Goal: Information Seeking & Learning: Find specific fact

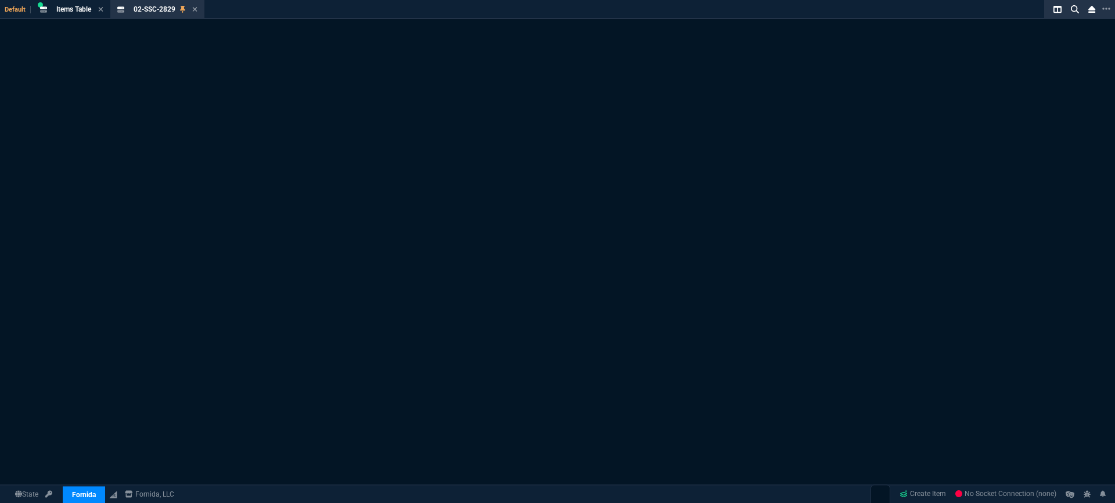
select select "3: HUAN"
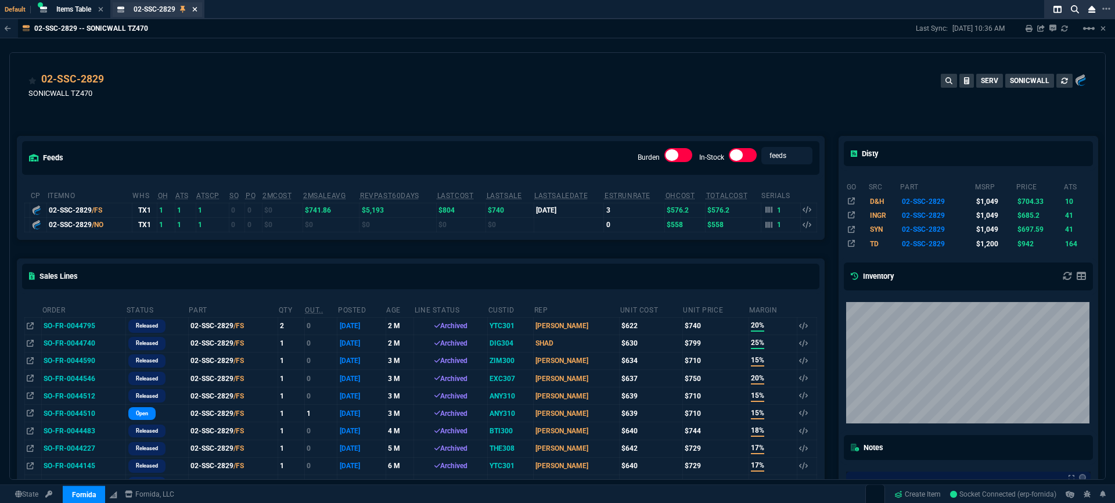
click at [197, 11] on icon at bounding box center [194, 9] width 5 height 7
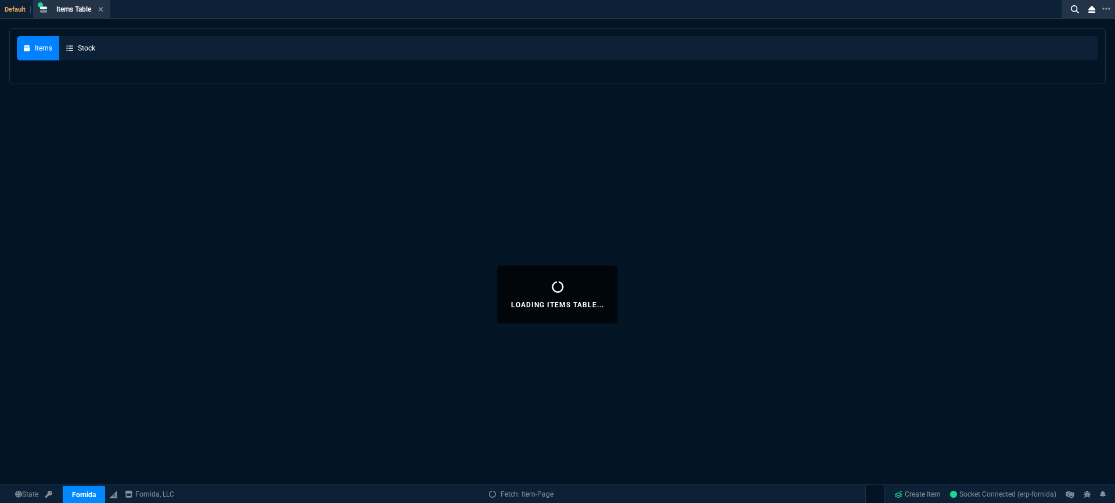
select select
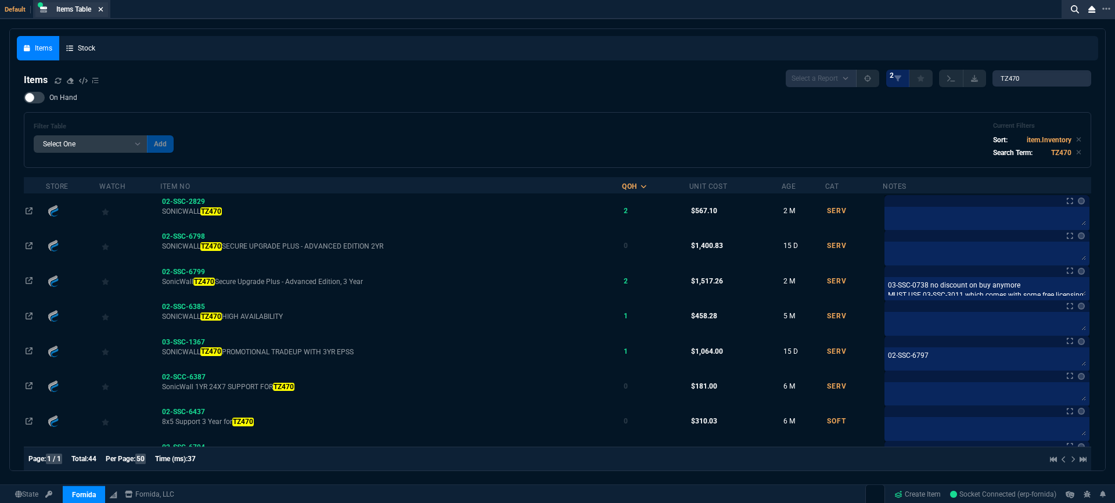
click at [102, 6] on icon at bounding box center [100, 9] width 5 height 7
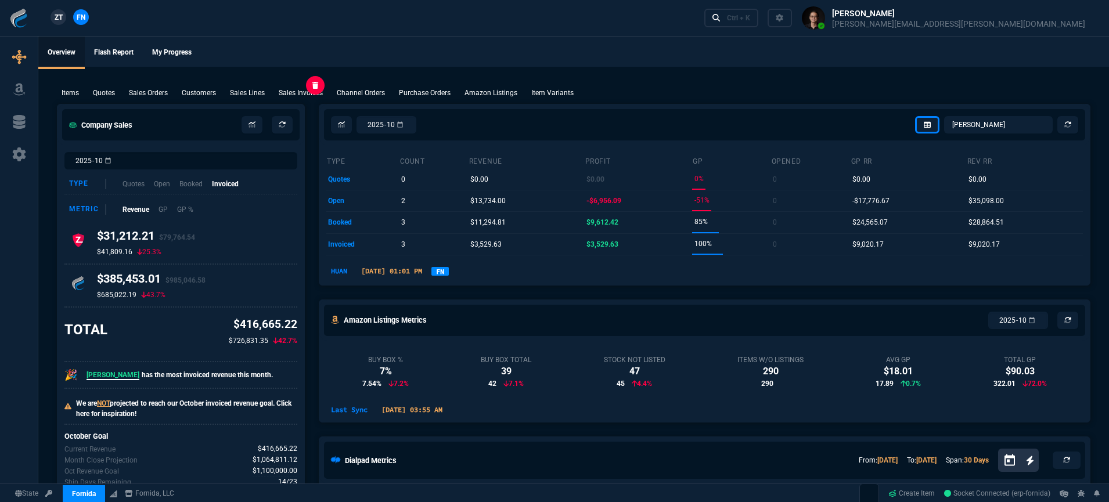
click at [301, 89] on p "Sales Invoices" at bounding box center [301, 93] width 44 height 10
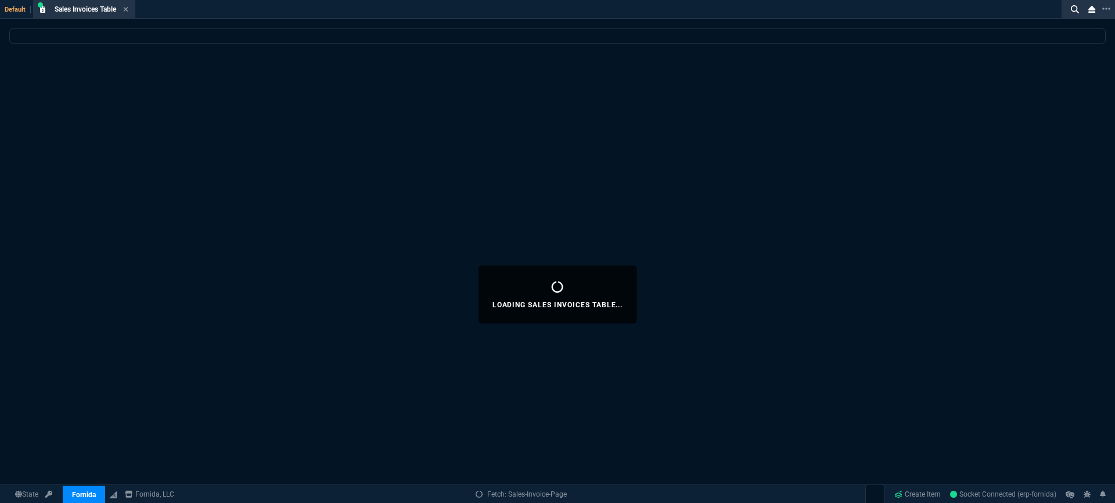
select select
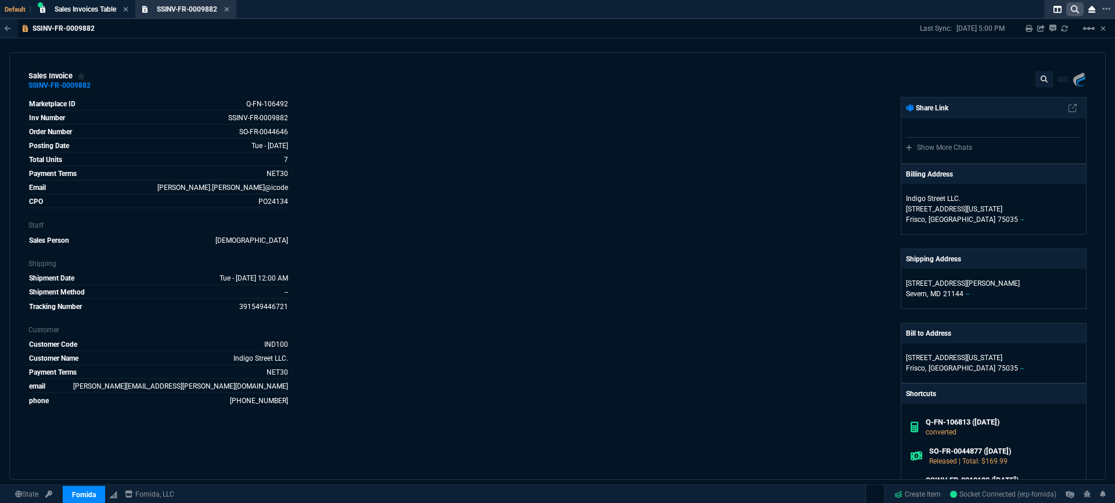
click at [1078, 12] on icon at bounding box center [1075, 9] width 8 height 8
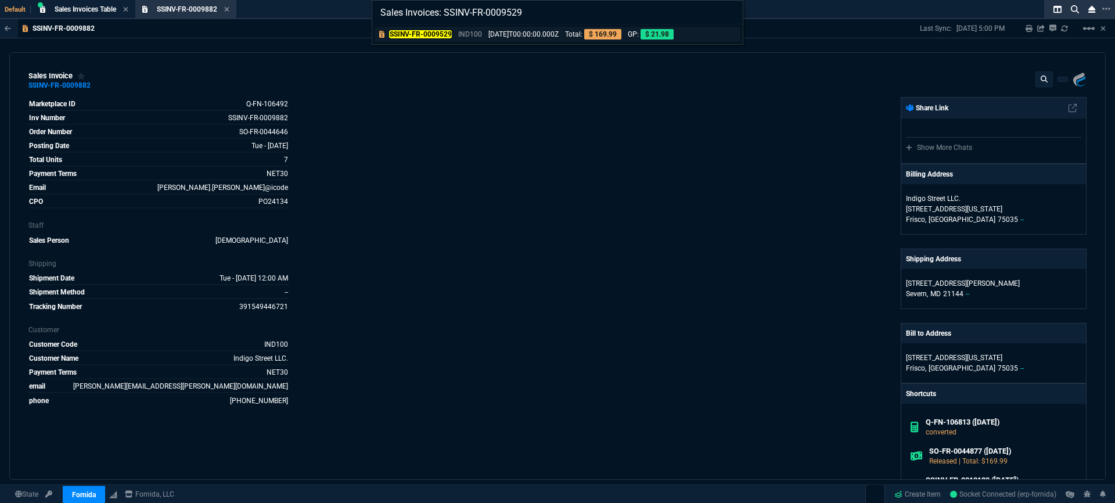
type input "Sales Invoices: SSINV-FR-0009529"
click at [524, 31] on p "2025-06-04T00:00:00.000Z" at bounding box center [524, 34] width 70 height 10
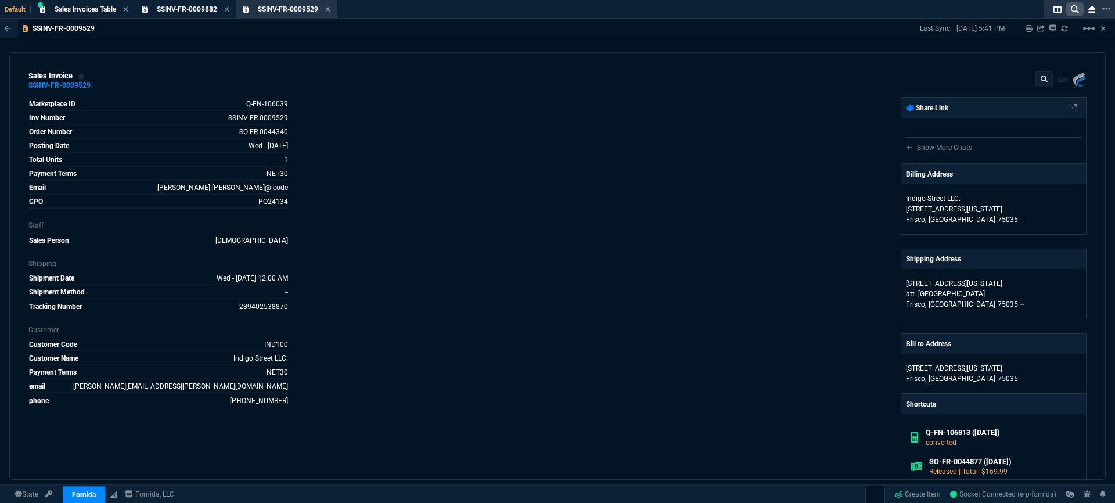
click at [1077, 12] on icon at bounding box center [1075, 9] width 8 height 8
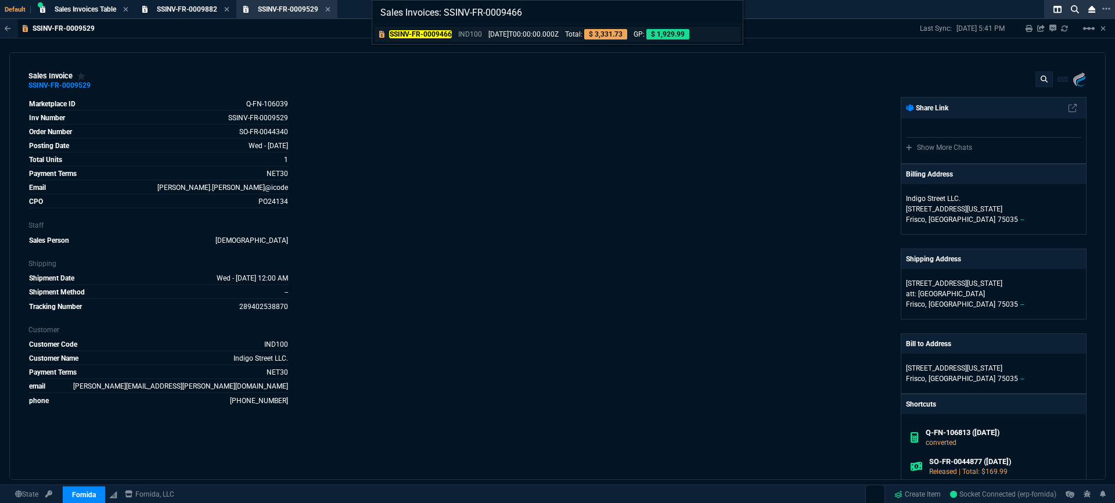
type input "Sales Invoices: SSINV-FR-0009466"
click at [543, 33] on p "2025-05-29T00:00:00.000Z" at bounding box center [524, 34] width 70 height 10
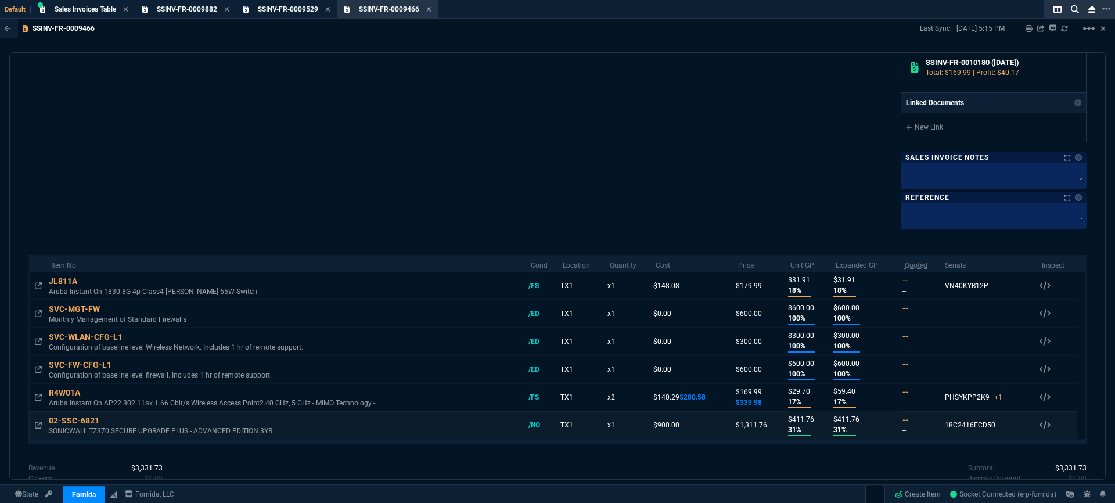
scroll to position [492, 0]
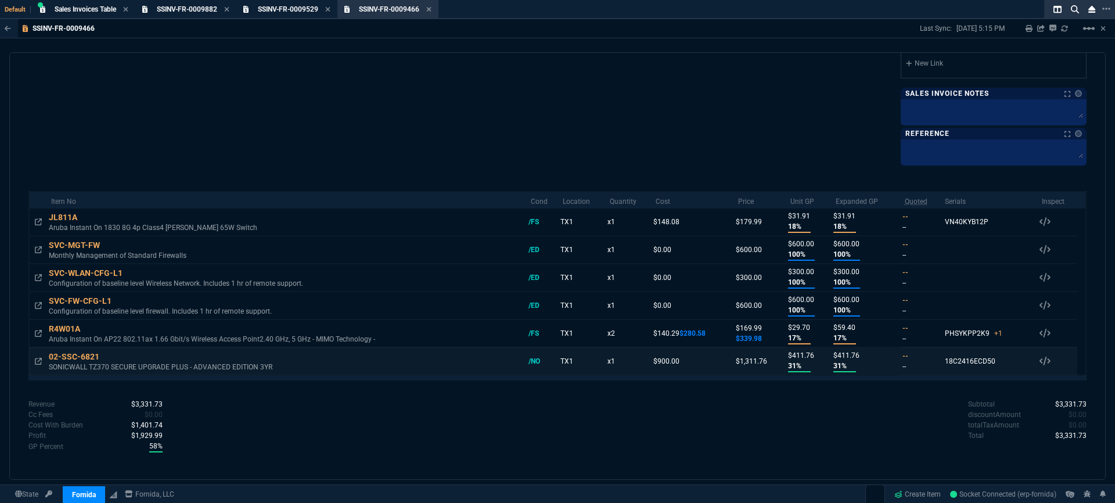
drag, startPoint x: 999, startPoint y: 362, endPoint x: 938, endPoint y: 362, distance: 61.6
click at [940, 362] on td "18C2416ECD50 Serials 02-SSC-6821 /NO 18C2416ECD50" at bounding box center [988, 361] width 97 height 28
copy div "18C2416ECD50"
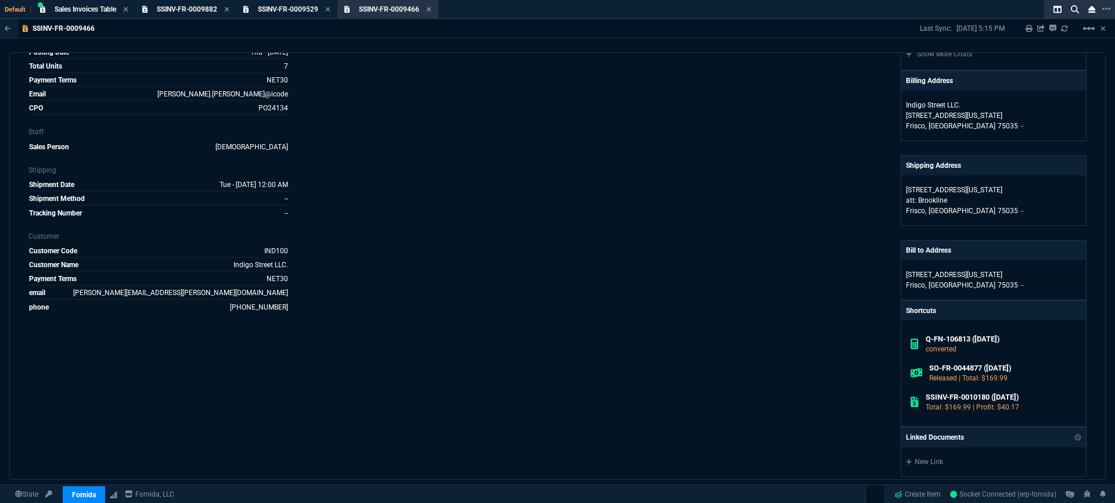
scroll to position [0, 0]
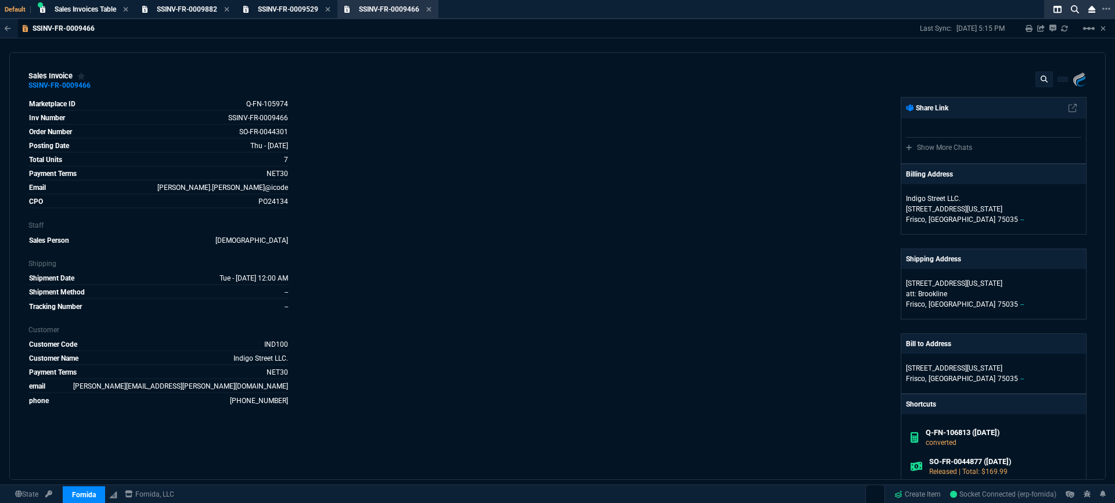
click at [719, 207] on div "Fornida, LLC 2609 Technology Dr Suite 300 Plano, TX 75074 Share Link Show More …" at bounding box center [822, 376] width 529 height 558
click at [973, 306] on p "Frisco, TX 75035 --" at bounding box center [993, 304] width 175 height 10
click at [1076, 277] on icon at bounding box center [1079, 274] width 6 height 7
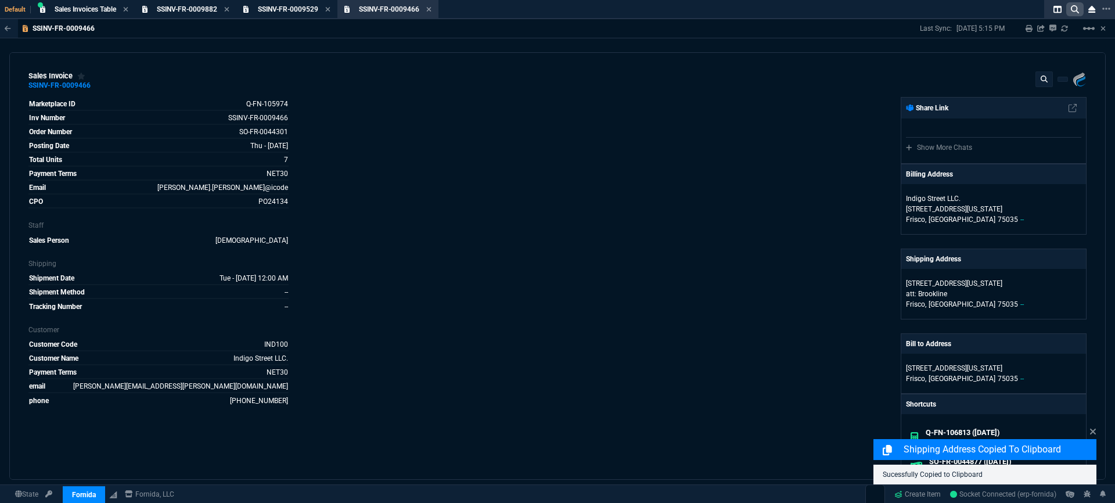
click at [1077, 10] on icon at bounding box center [1075, 9] width 8 height 8
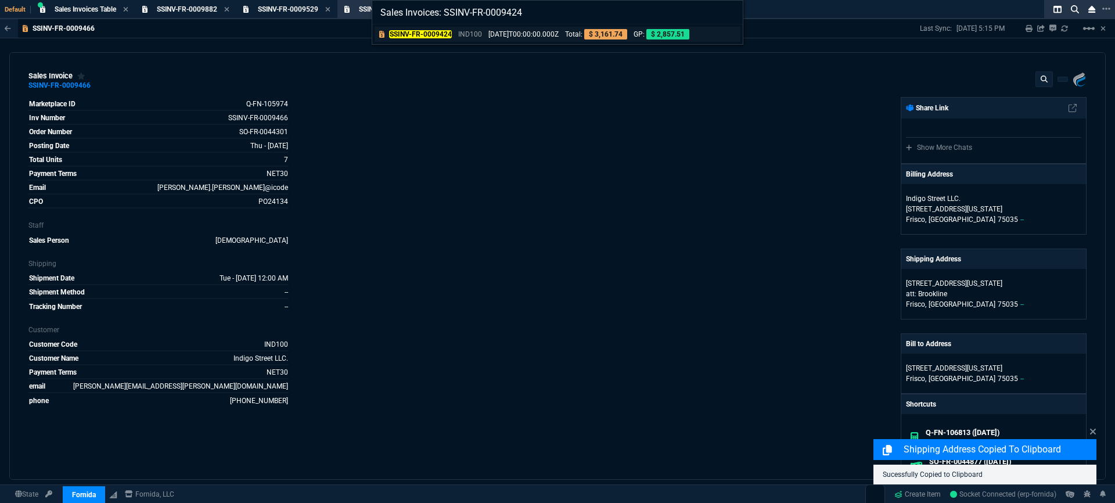
type input "Sales Invoices: SSINV-FR-0009424"
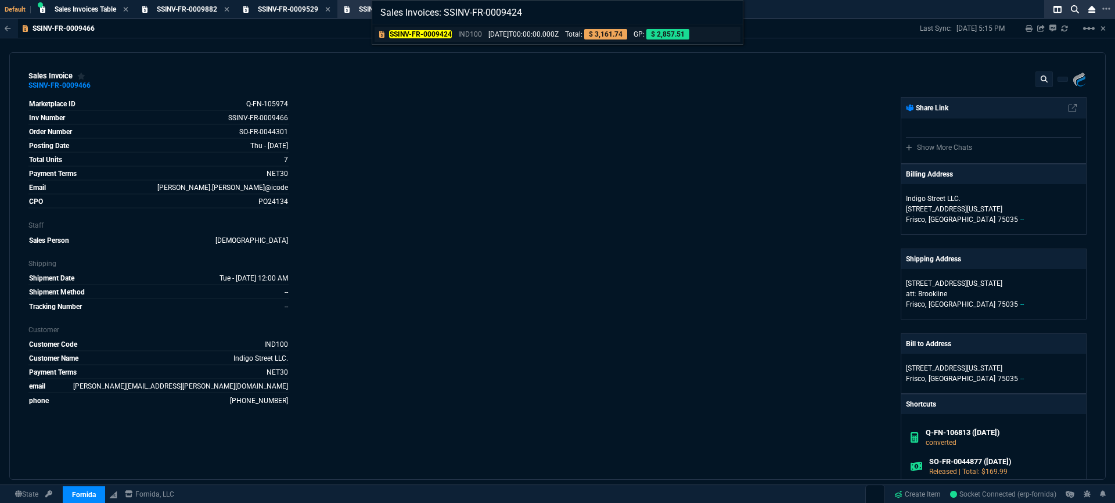
click at [559, 30] on p "2025-05-21T00:00:00.000Z" at bounding box center [524, 34] width 70 height 10
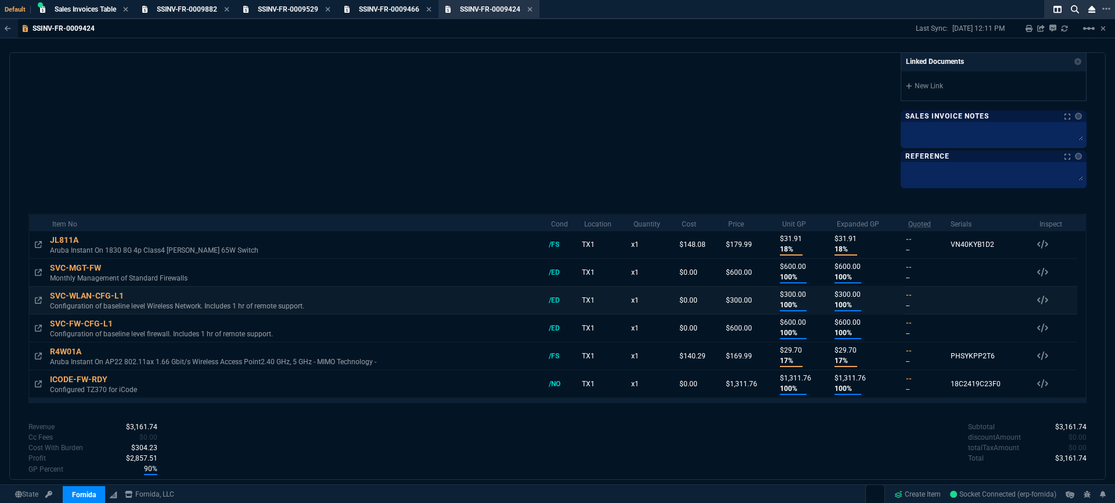
scroll to position [492, 0]
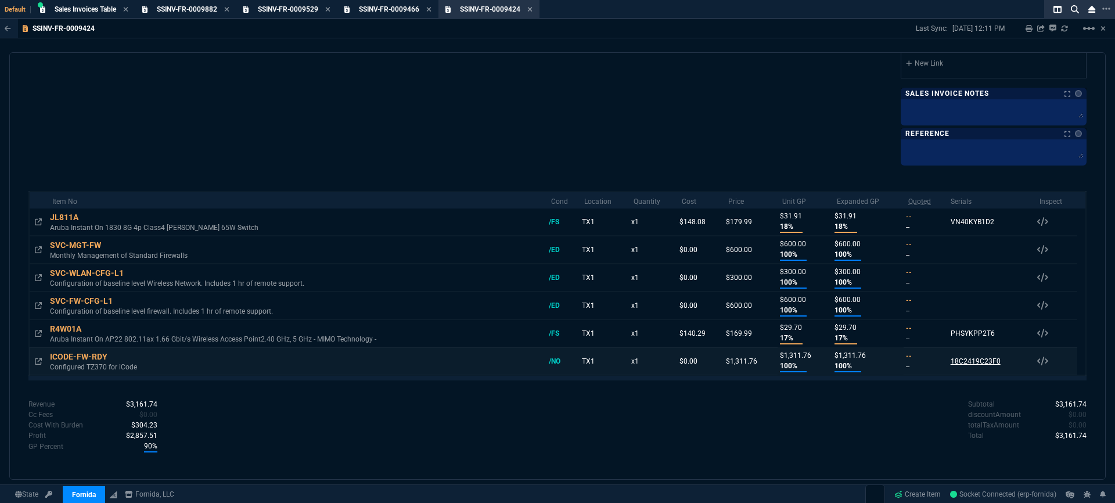
drag, startPoint x: 1001, startPoint y: 362, endPoint x: 946, endPoint y: 362, distance: 55.2
click at [946, 362] on td "18C2419C23F0 Serials ICODE-FW-RDY /NO 18C2419C23F0" at bounding box center [990, 361] width 89 height 28
copy div "18C2419C23F0"
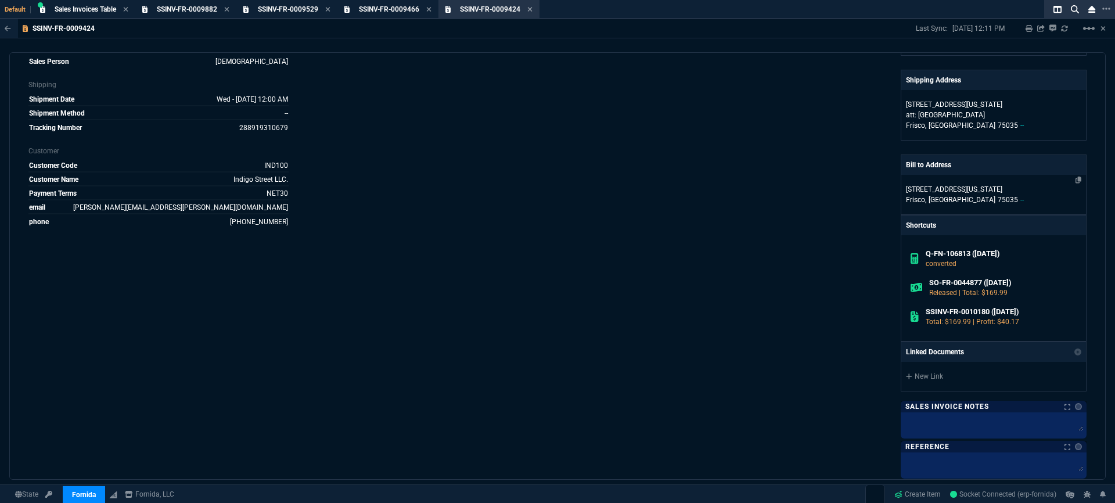
scroll to position [178, 0]
click at [1076, 179] on icon at bounding box center [1079, 180] width 6 height 7
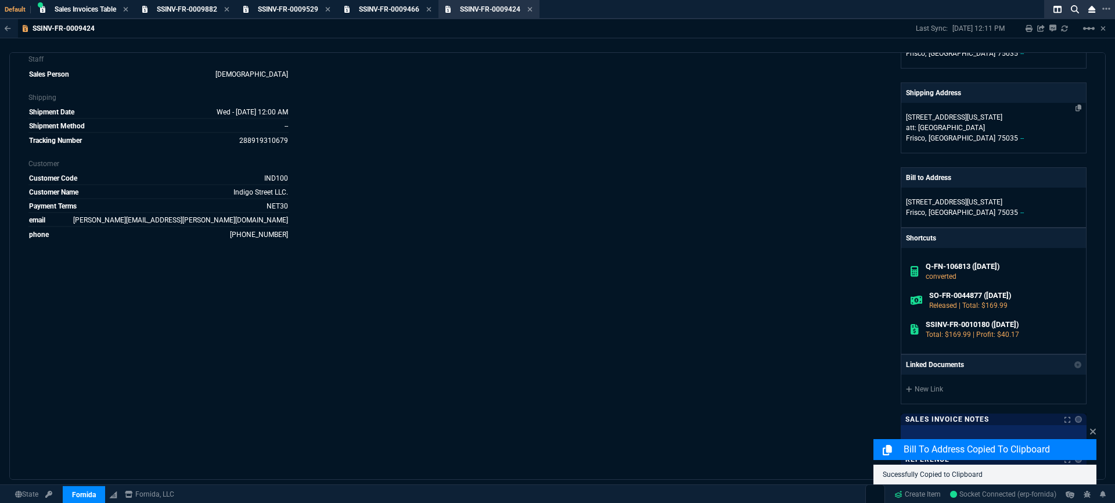
scroll to position [160, 0]
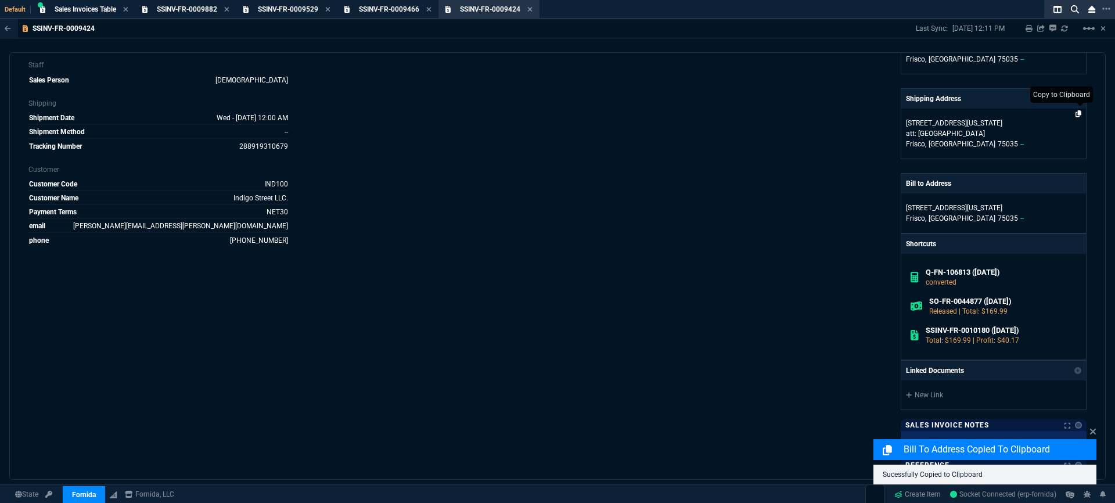
click at [1076, 113] on icon at bounding box center [1079, 113] width 6 height 7
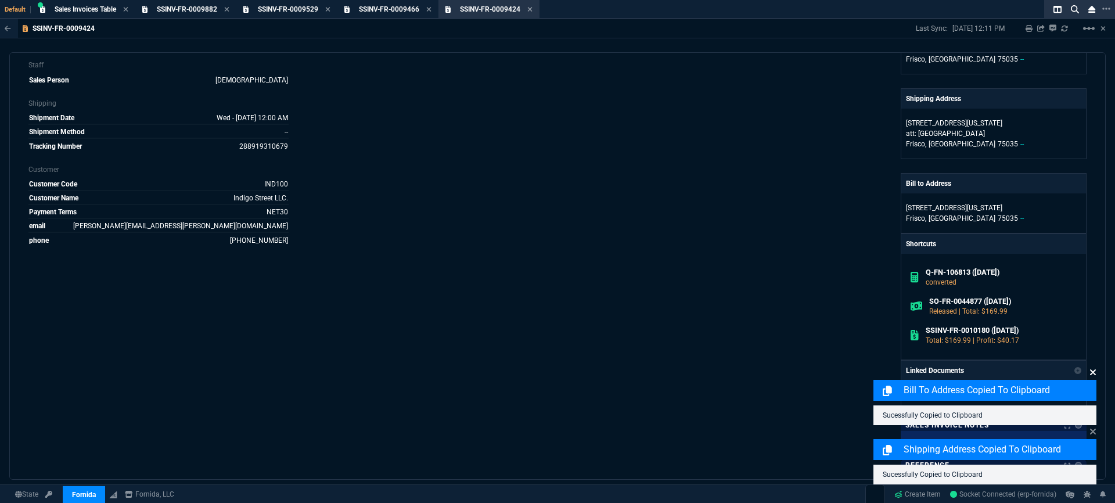
click at [1090, 372] on icon at bounding box center [1093, 372] width 7 height 9
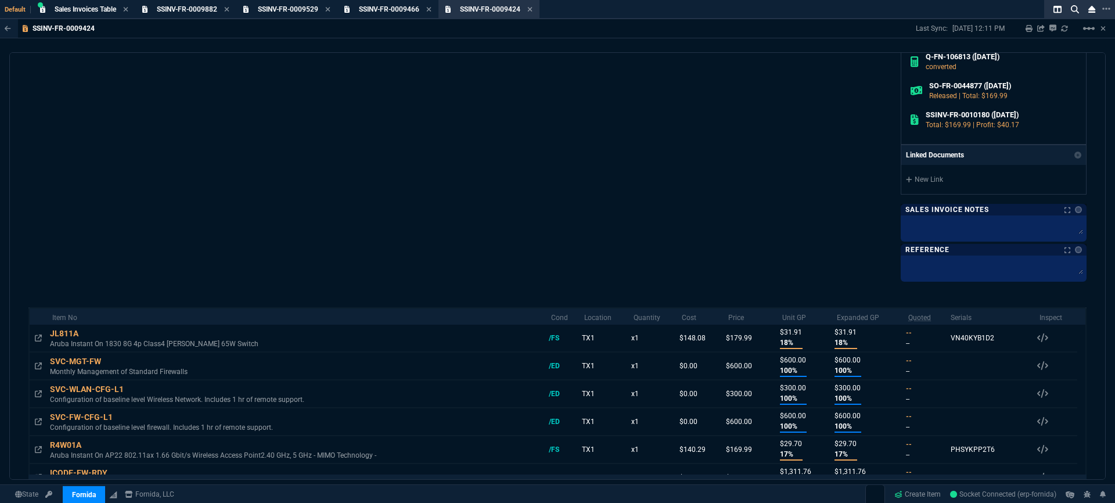
scroll to position [0, 0]
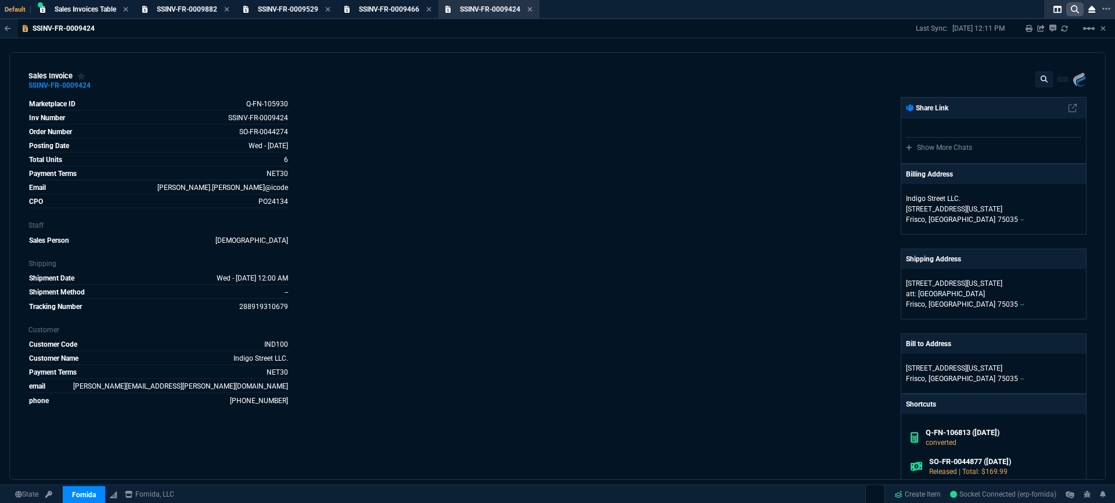
click at [1075, 9] on icon at bounding box center [1075, 9] width 8 height 8
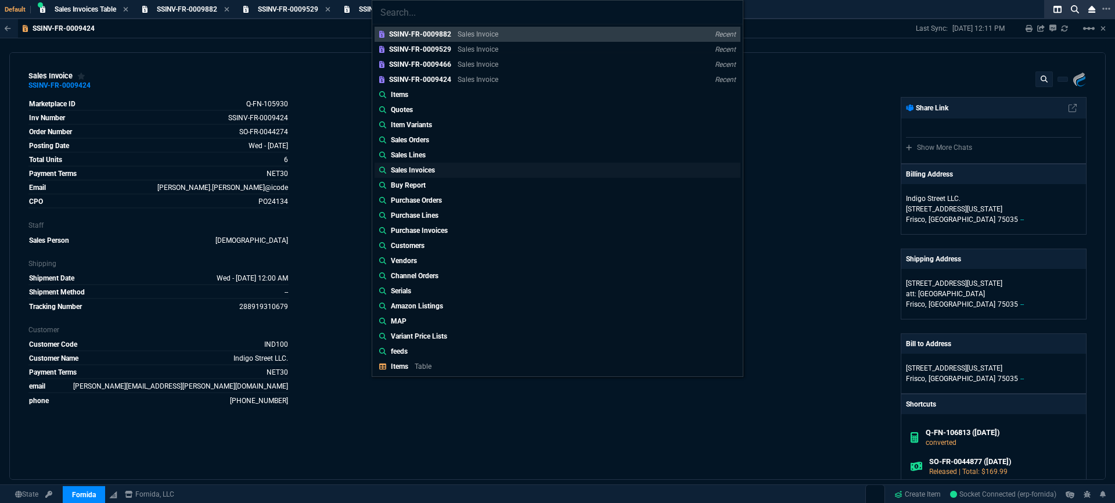
click at [439, 171] on div "Sales Invoices" at bounding box center [415, 170] width 49 height 10
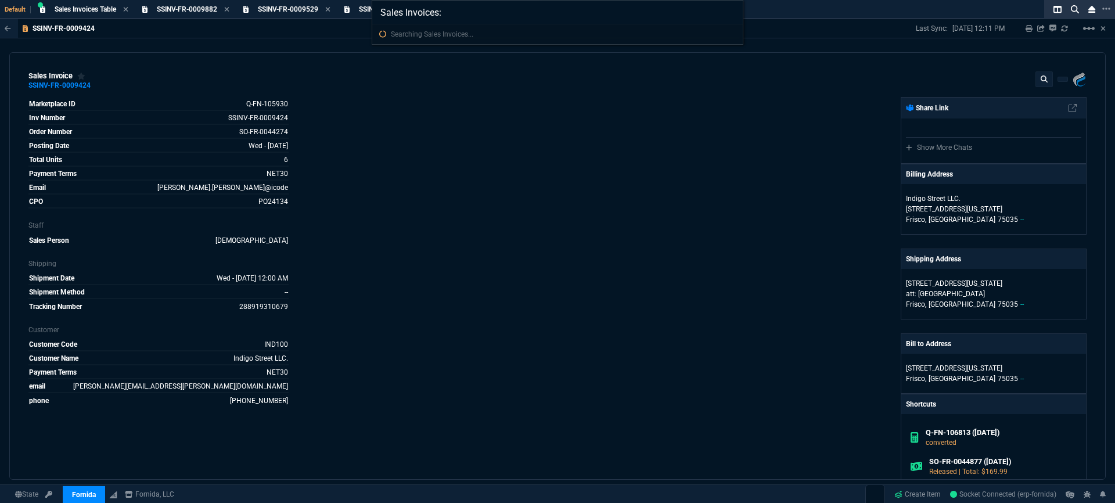
paste input "SSINV-FR-0009279"
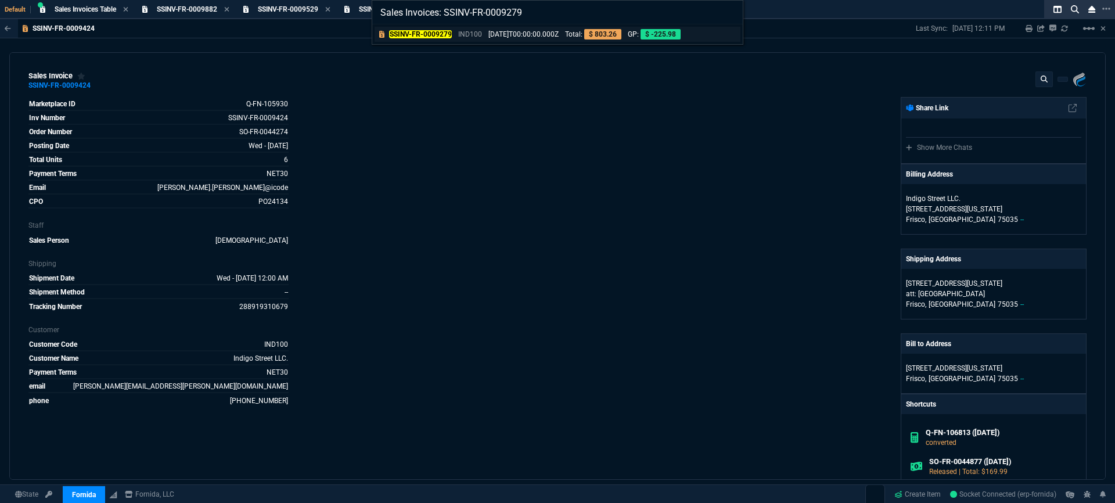
type input "Sales Invoices: SSINV-FR-0009279"
click at [554, 37] on p "[DATE]T00:00:00.000Z" at bounding box center [524, 34] width 70 height 10
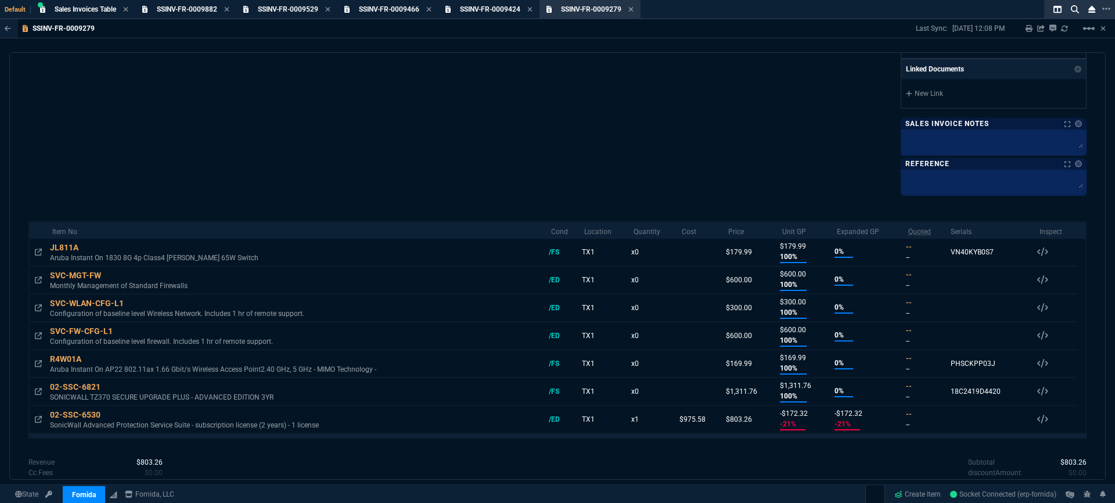
scroll to position [506, 0]
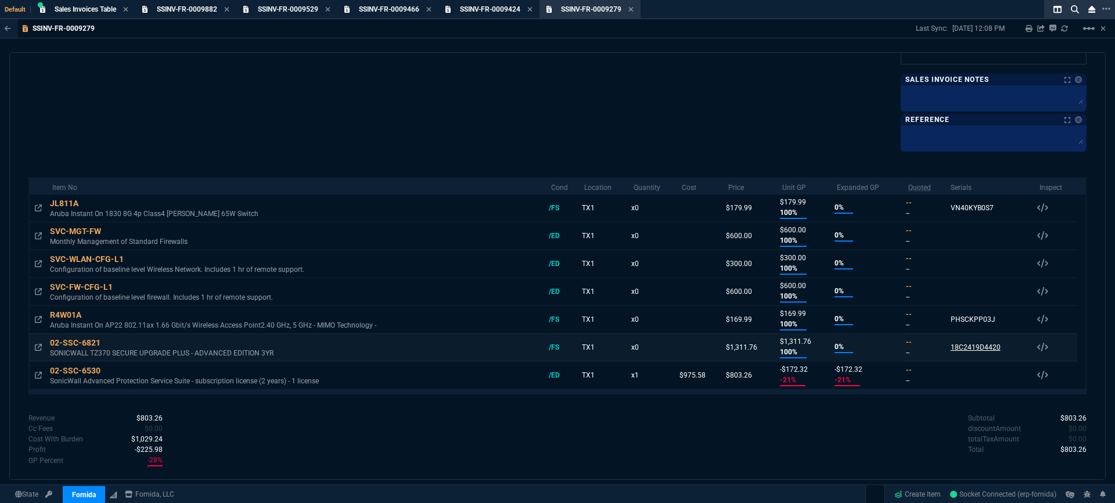
drag, startPoint x: 1004, startPoint y: 348, endPoint x: 945, endPoint y: 349, distance: 59.3
click at [946, 349] on td "18C2419D4420 Serials 02-SSC-6821 /FS 18C2419D4420" at bounding box center [990, 347] width 89 height 28
copy div "18C2419D4420"
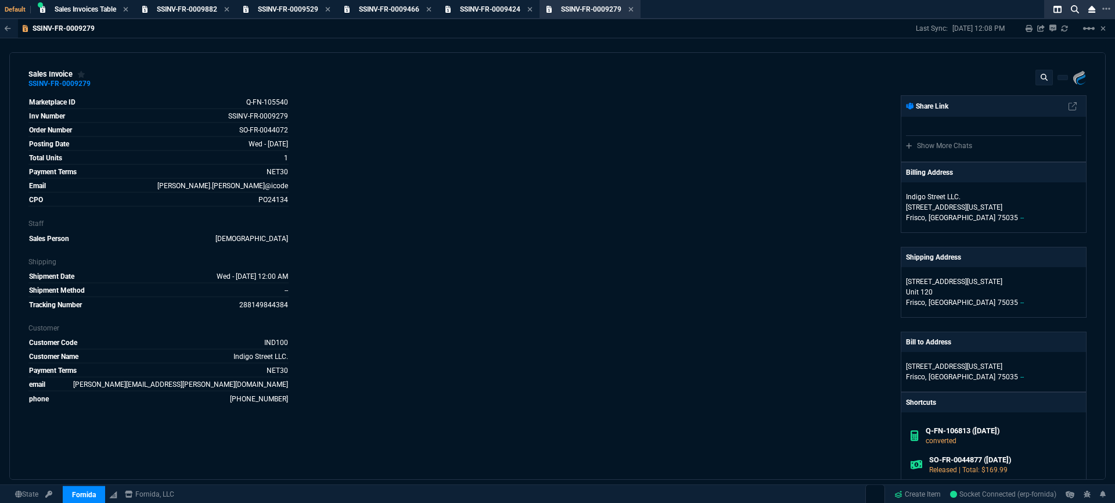
scroll to position [0, 0]
drag, startPoint x: 746, startPoint y: 226, endPoint x: 1018, endPoint y: 225, distance: 271.8
click at [760, 225] on div "Fornida, LLC [STREET_ADDRESS] Share Link Show More Chats Billing Address [GEOGR…" at bounding box center [822, 376] width 529 height 558
click at [507, 9] on span "SSINV-FR-0009424" at bounding box center [490, 9] width 60 height 8
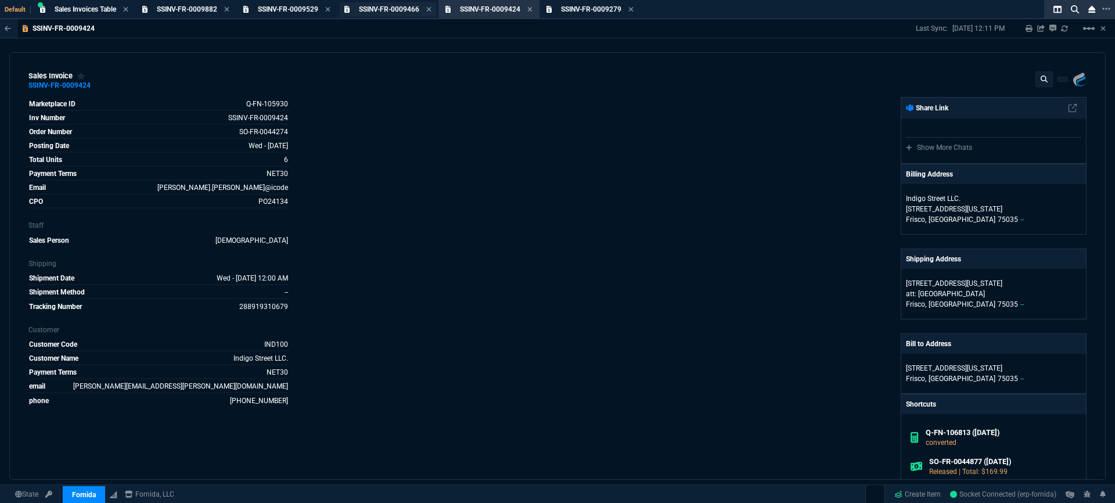
click at [402, 12] on span "SSINV-FR-0009466" at bounding box center [389, 9] width 60 height 8
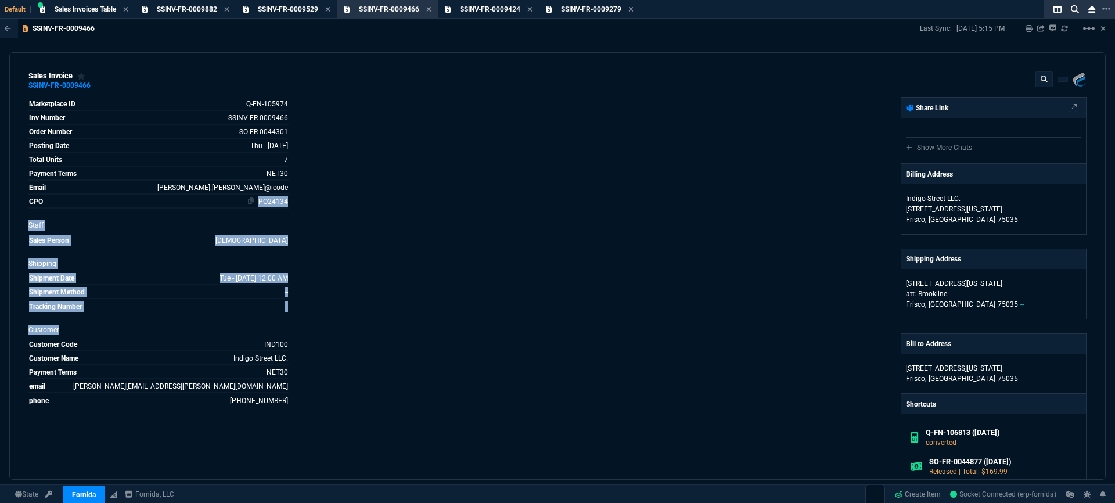
drag, startPoint x: 253, startPoint y: 203, endPoint x: 279, endPoint y: 201, distance: 26.8
click at [289, 204] on div "Marketplace ID Q-FN-105974 Inv Number SSINV-FR-0009466 Order Number SO-FR-00443…" at bounding box center [292, 376] width 529 height 558
click at [253, 219] on div "Marketplace ID Q-FN-105974 Inv Number SSINV-FR-0009466 Order Number SO-FR-00443…" at bounding box center [158, 252] width 260 height 310
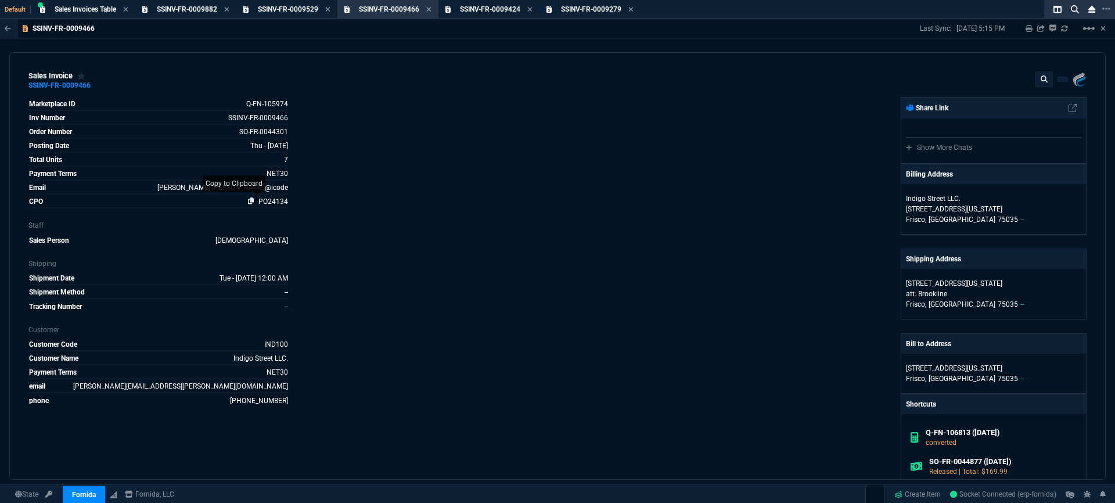
click at [250, 202] on icon at bounding box center [251, 200] width 6 height 7
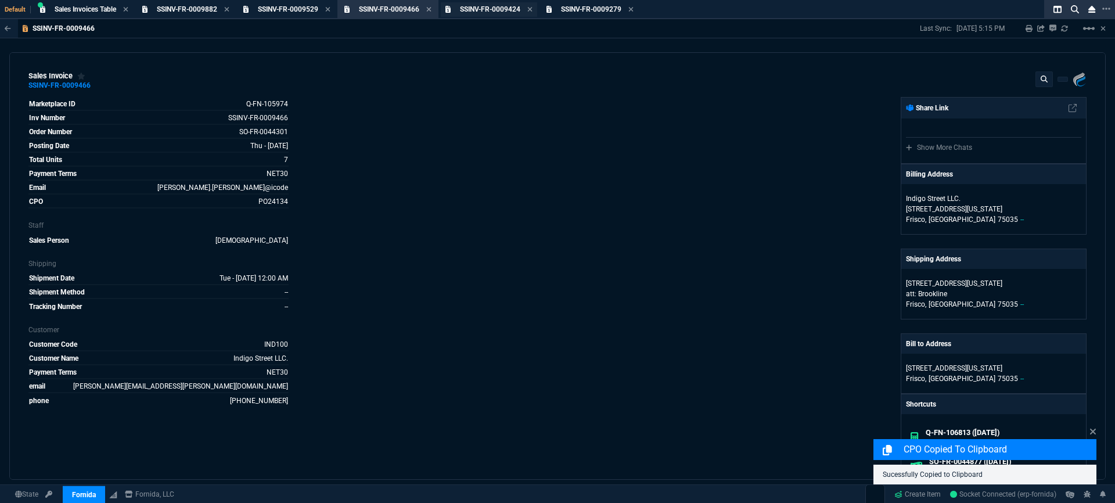
click at [483, 10] on span "SSINV-FR-0009424" at bounding box center [490, 9] width 60 height 8
click at [252, 200] on icon at bounding box center [251, 200] width 6 height 7
click at [584, 9] on span "SSINV-FR-0009279" at bounding box center [591, 9] width 60 height 8
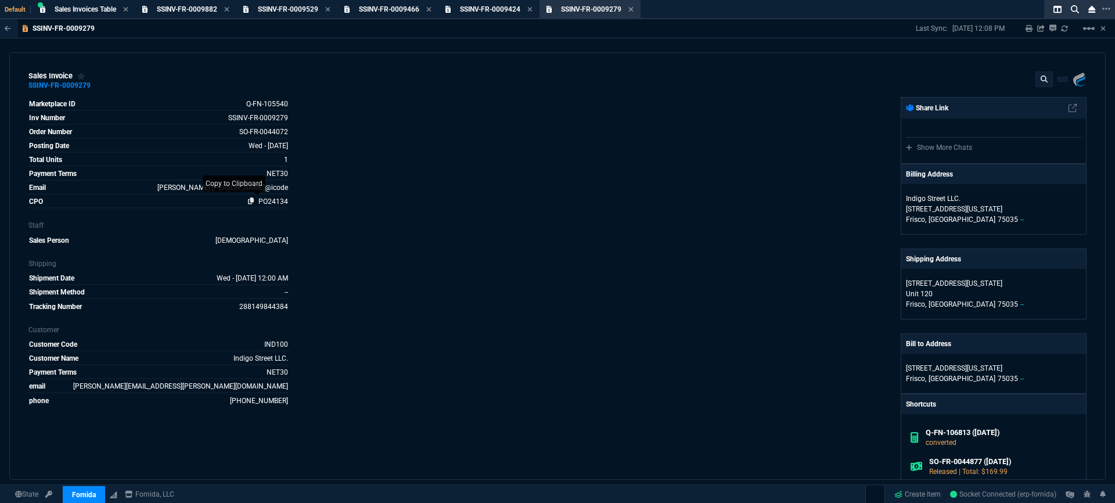
click at [252, 204] on icon at bounding box center [251, 200] width 6 height 7
click at [282, 9] on span "SSINV-FR-0009529" at bounding box center [288, 9] width 60 height 8
click at [170, 9] on span "SSINV-FR-0009882" at bounding box center [187, 9] width 60 height 8
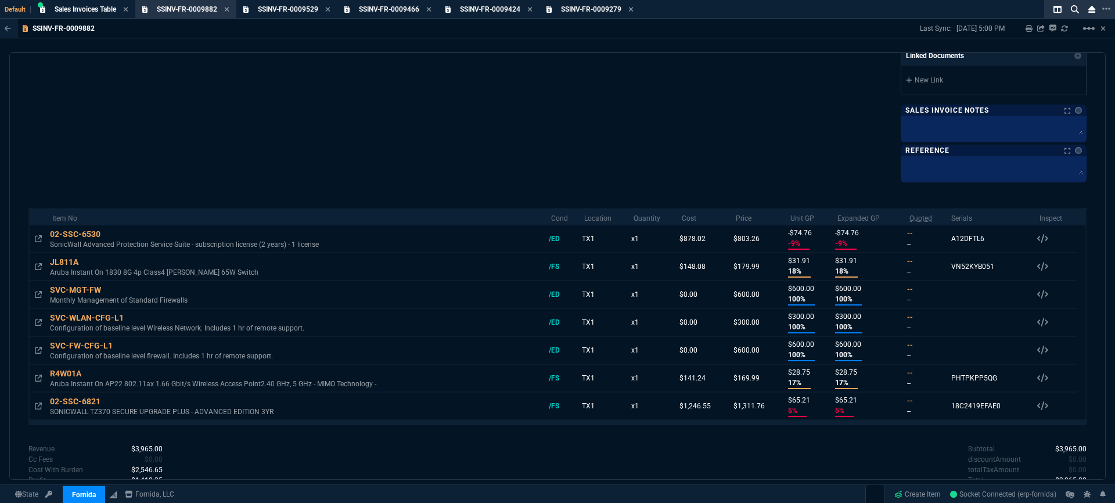
scroll to position [509, 0]
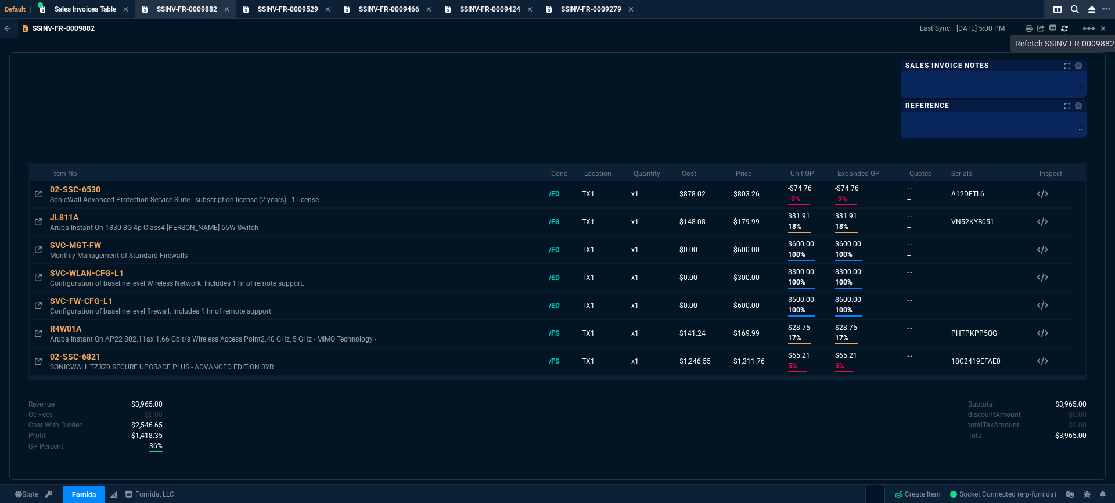
click at [1065, 32] on link at bounding box center [1064, 28] width 7 height 9
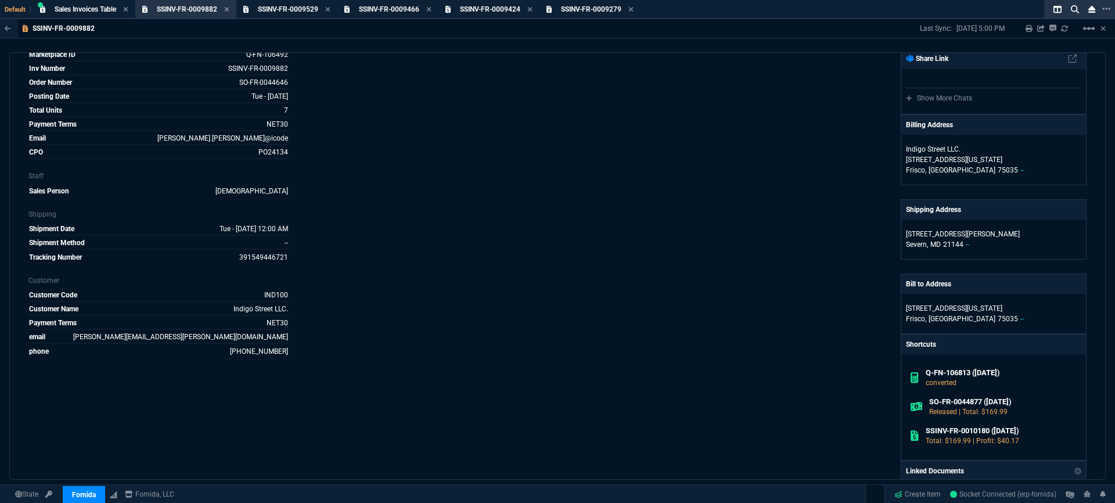
scroll to position [0, 0]
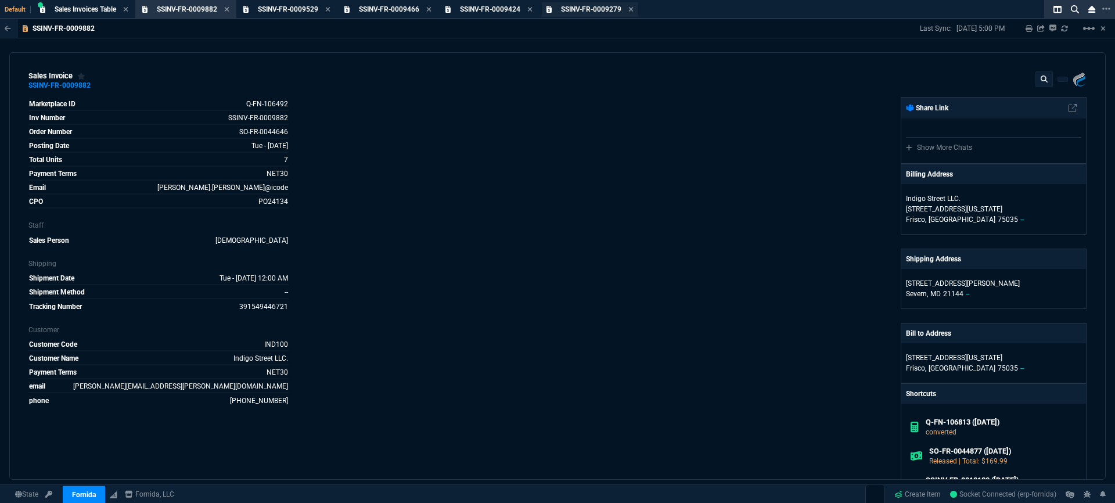
click at [580, 11] on span "SSINV-FR-0009279" at bounding box center [591, 9] width 60 height 8
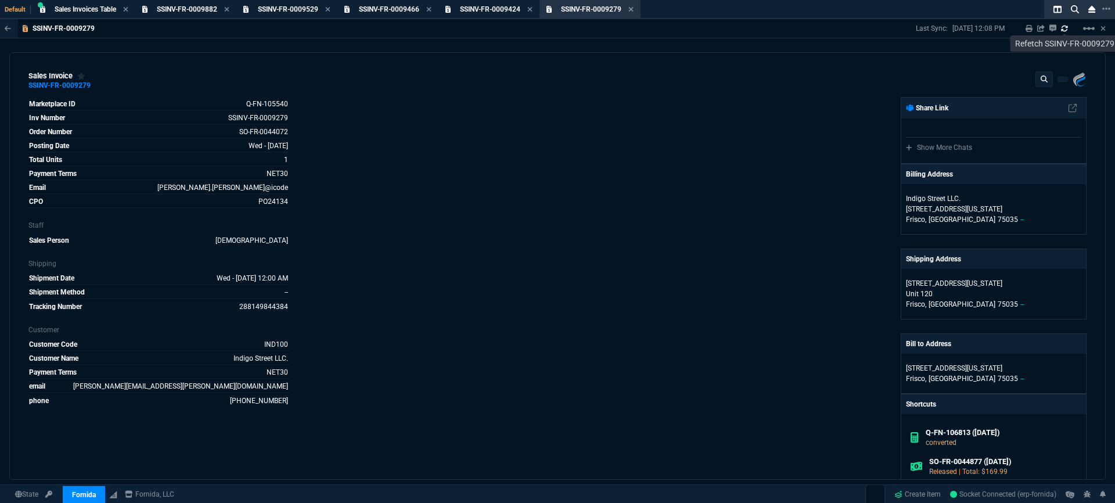
click at [1065, 28] on icon at bounding box center [1064, 28] width 7 height 7
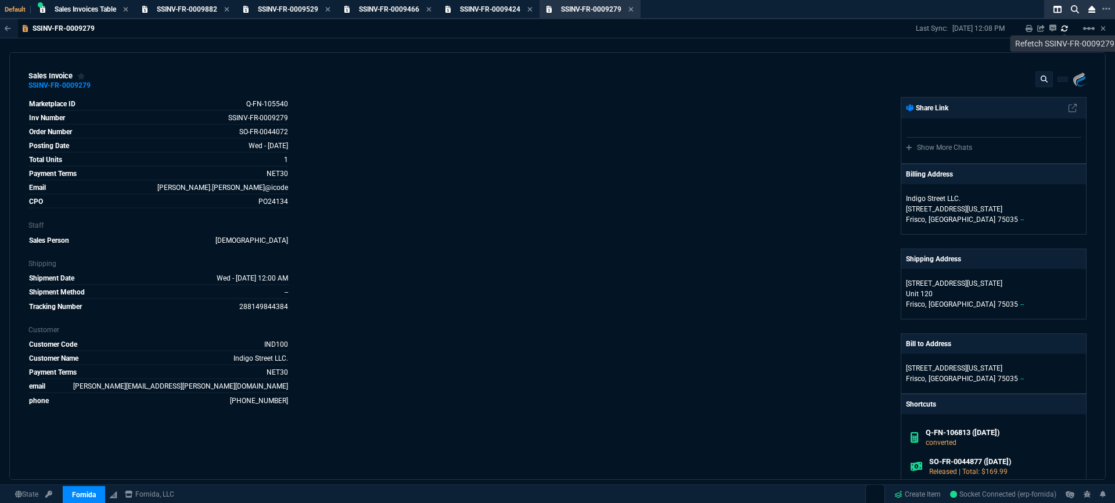
click at [1065, 28] on icon at bounding box center [1064, 28] width 7 height 7
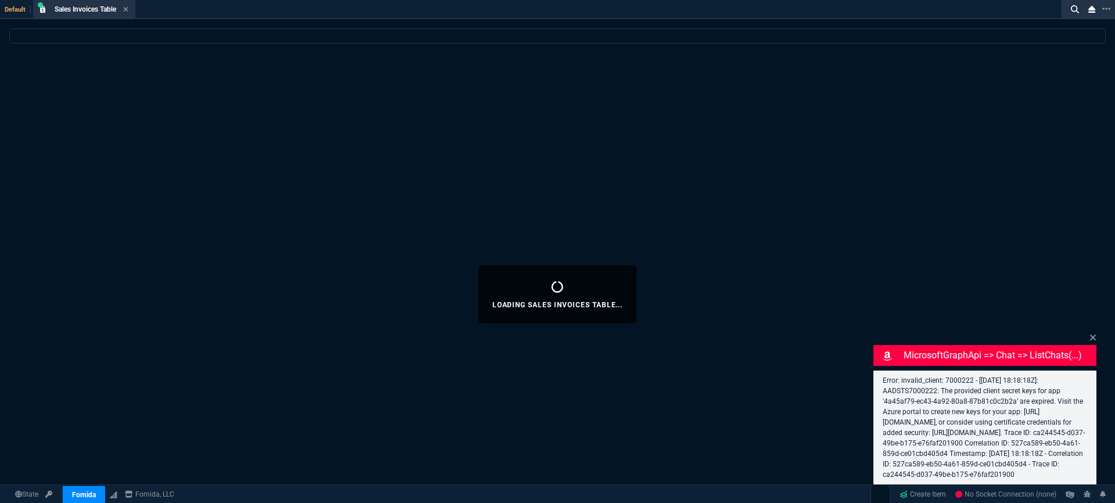
select select "3: HUAN"
select select
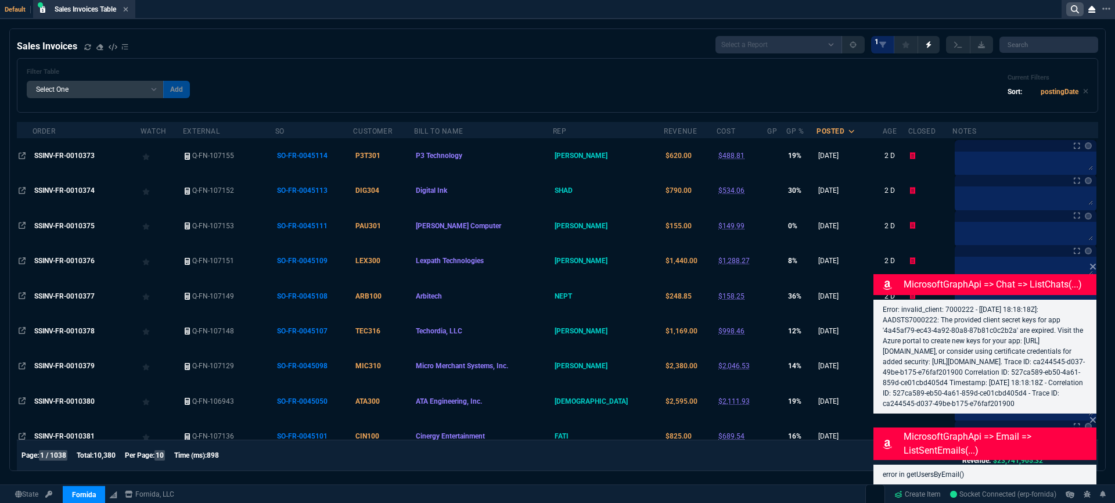
click at [1077, 9] on icon at bounding box center [1075, 9] width 8 height 8
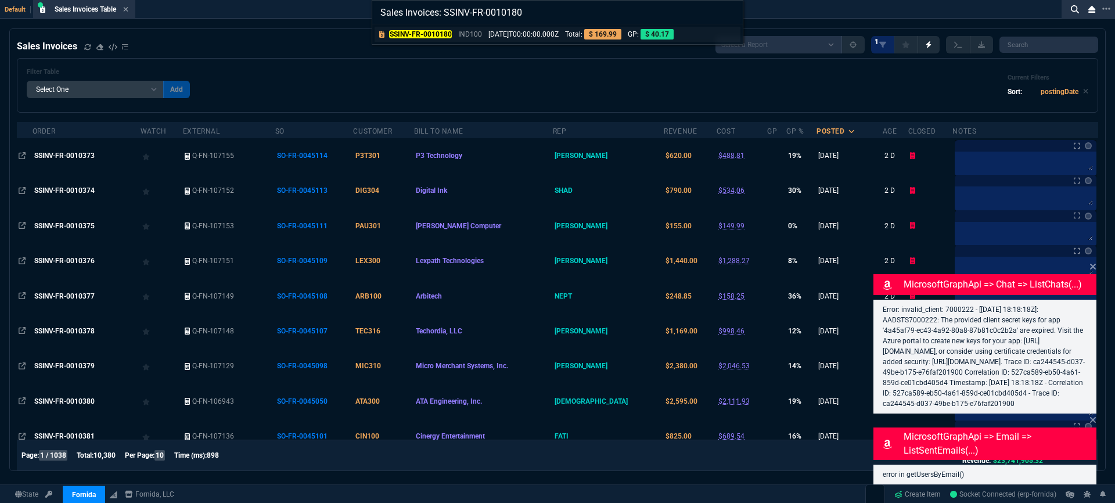
type input "Sales Invoices: SSINV-FR-0010180"
click at [531, 33] on p "[DATE]T00:00:00.000Z" at bounding box center [524, 34] width 70 height 10
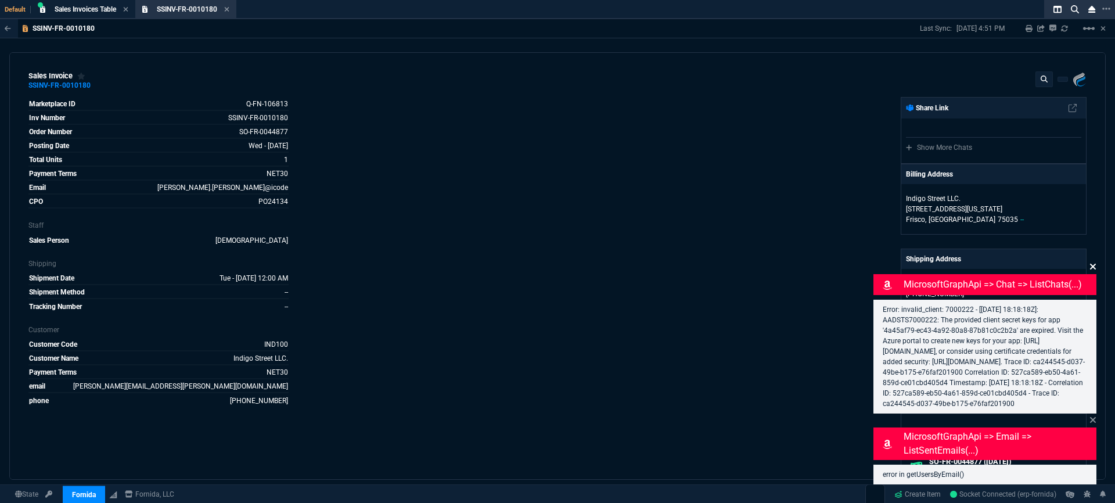
click at [1095, 264] on icon at bounding box center [1093, 267] width 6 height 6
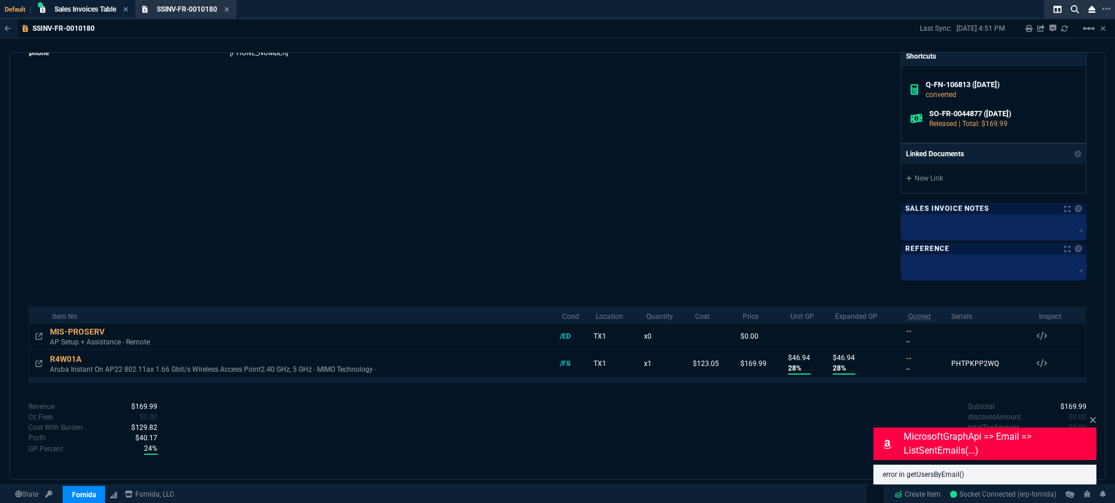
scroll to position [346, 0]
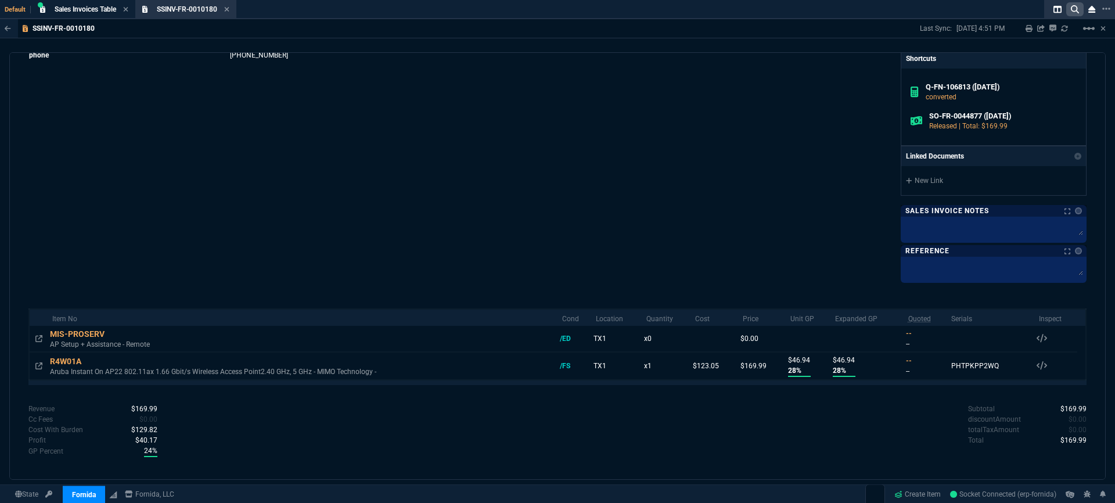
click at [1075, 10] on icon at bounding box center [1075, 9] width 8 height 8
click at [1071, 9] on icon at bounding box center [1075, 9] width 8 height 8
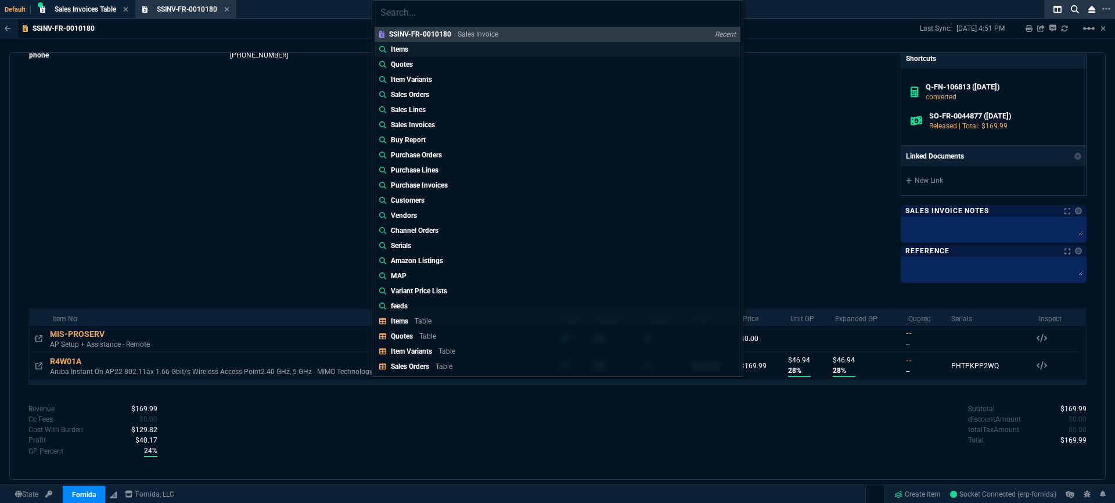
click at [483, 52] on link "Items" at bounding box center [558, 49] width 366 height 15
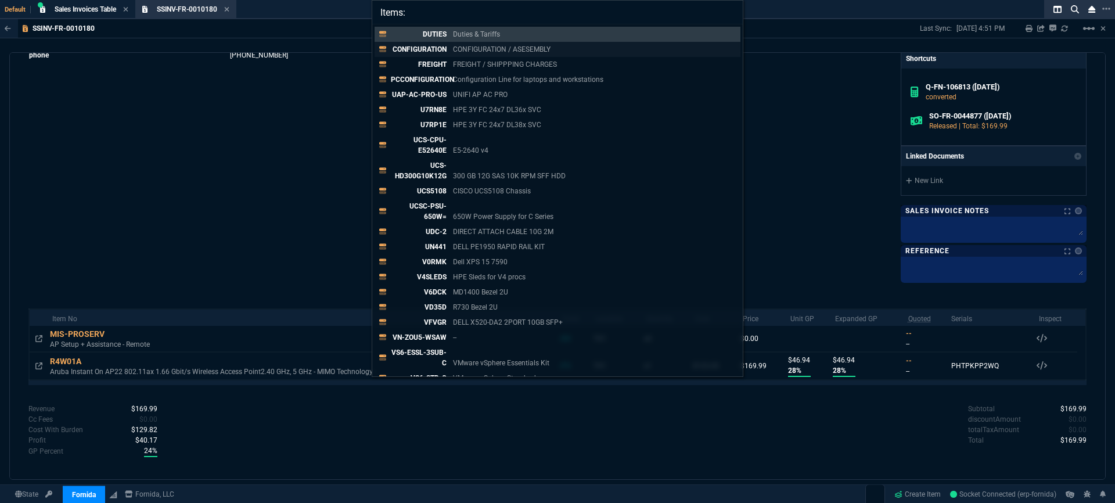
paste input "SSINV-FR-0009882"
type input "Items: SSINV-FR-0009882"
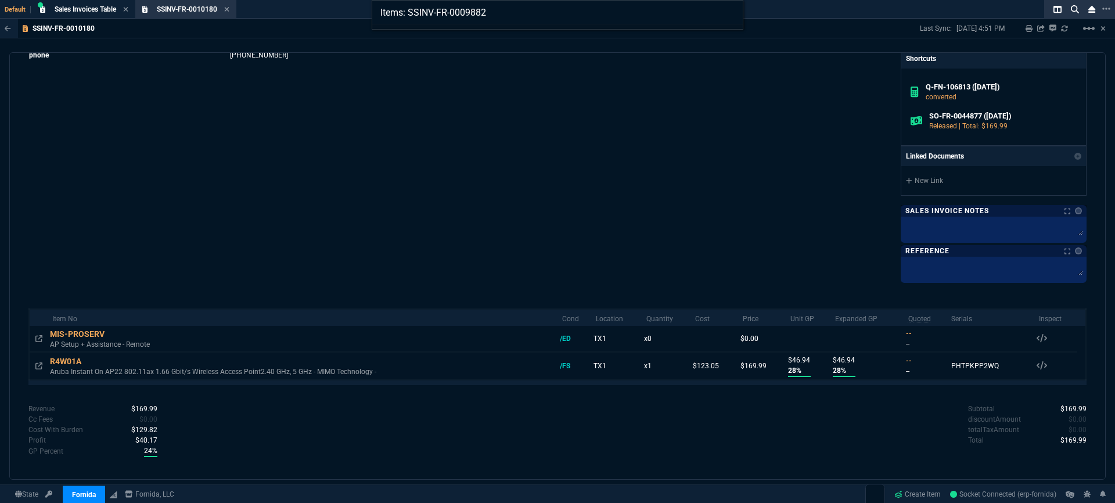
drag, startPoint x: 547, startPoint y: 15, endPoint x: 320, endPoint y: -6, distance: 228.1
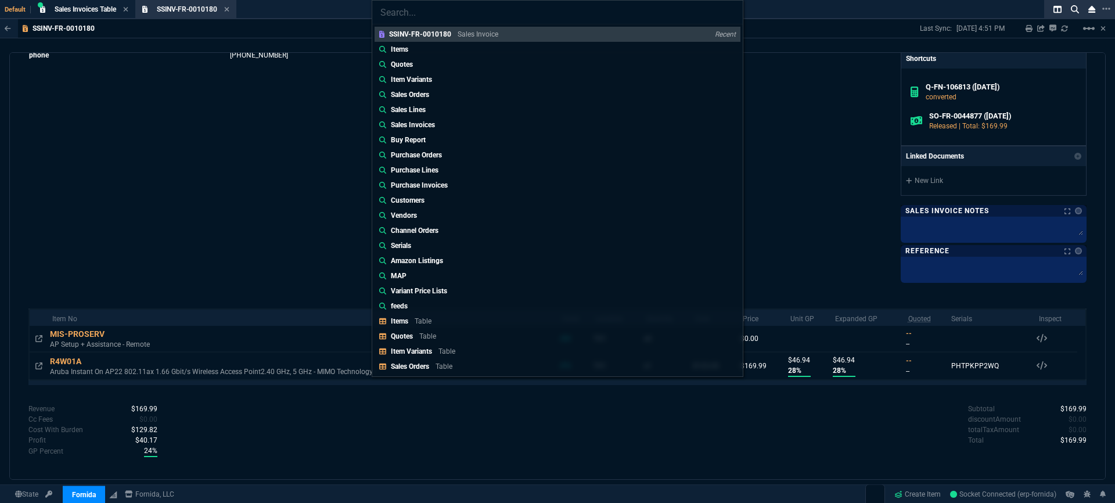
paste input "Sales Invoices: SSINV-FR-0009882"
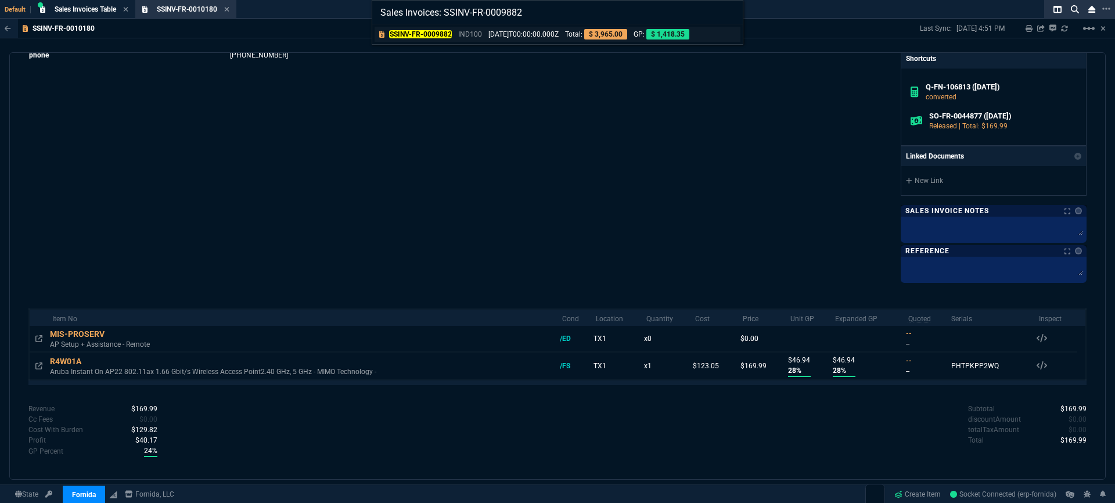
type input "Sales Invoices: SSINV-FR-0009882"
click at [485, 35] on div "SSINV-FR-0009882 IND100 [DATE]T00:00:00.000Z Total: $ 3,965.00 GP: $ 1,418.35" at bounding box center [541, 34] width 305 height 10
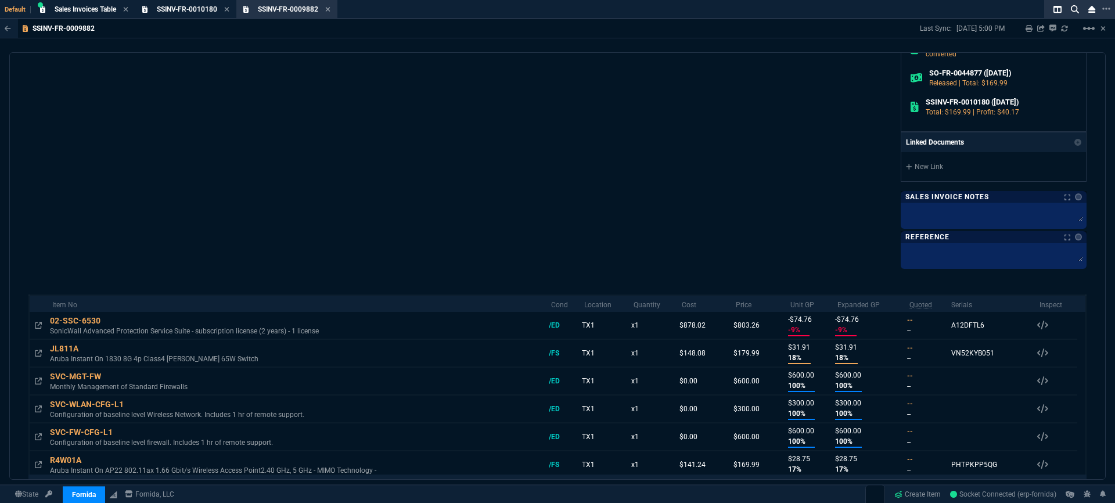
scroll to position [214, 0]
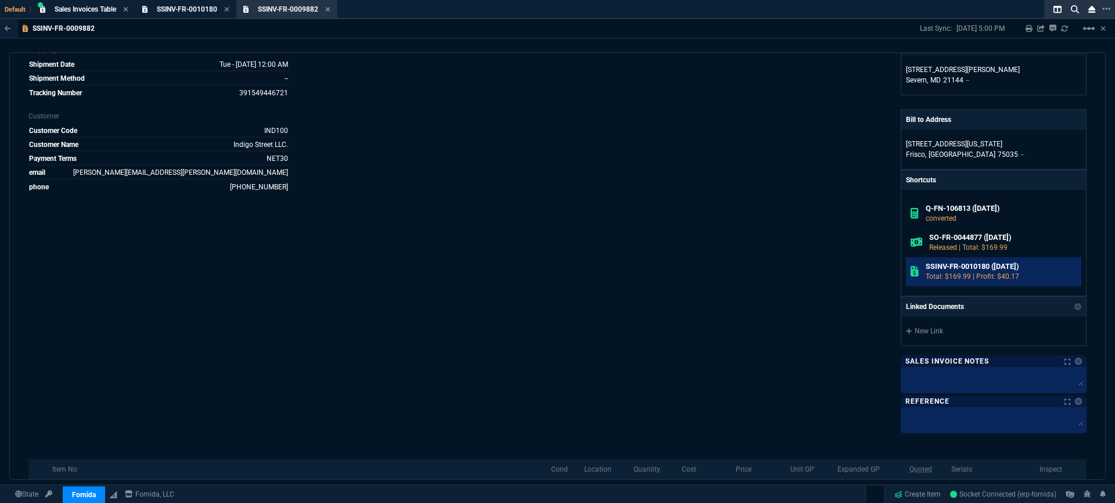
click at [948, 267] on h6 "SSINV-FR-0010180 ([DATE])" at bounding box center [1002, 266] width 152 height 9
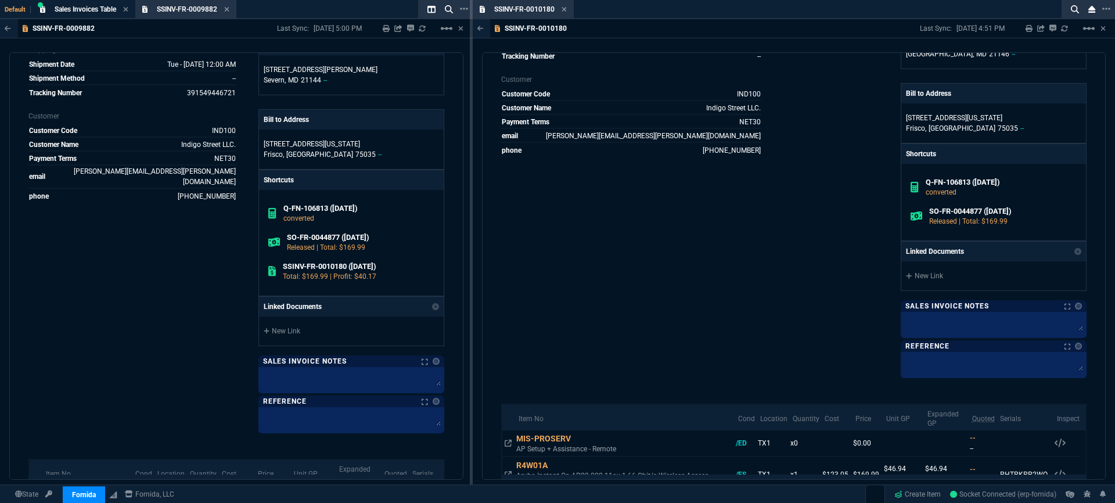
scroll to position [368, 0]
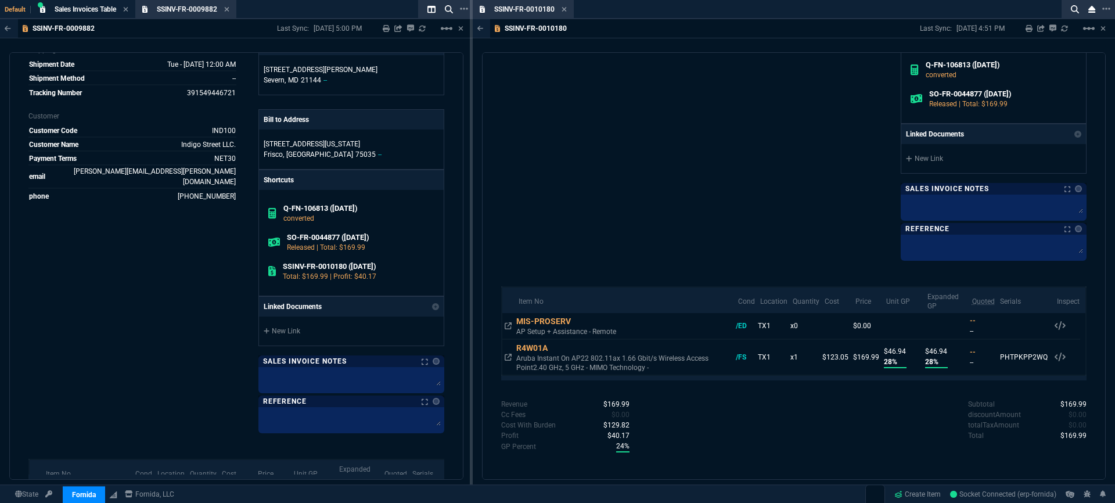
click at [1107, 28] on div "SSINV-FR-0010180 Last Sync: [DATE] 4:51 PM Sharing SSINV-FR-0010180 Link Dev Li…" at bounding box center [794, 28] width 642 height 19
click at [1104, 30] on icon at bounding box center [1103, 28] width 5 height 7
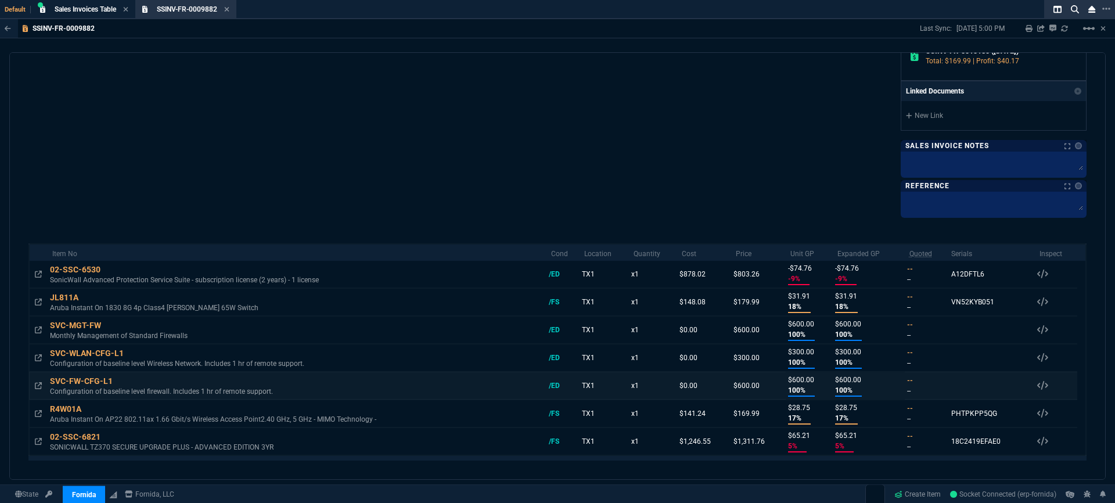
scroll to position [509, 0]
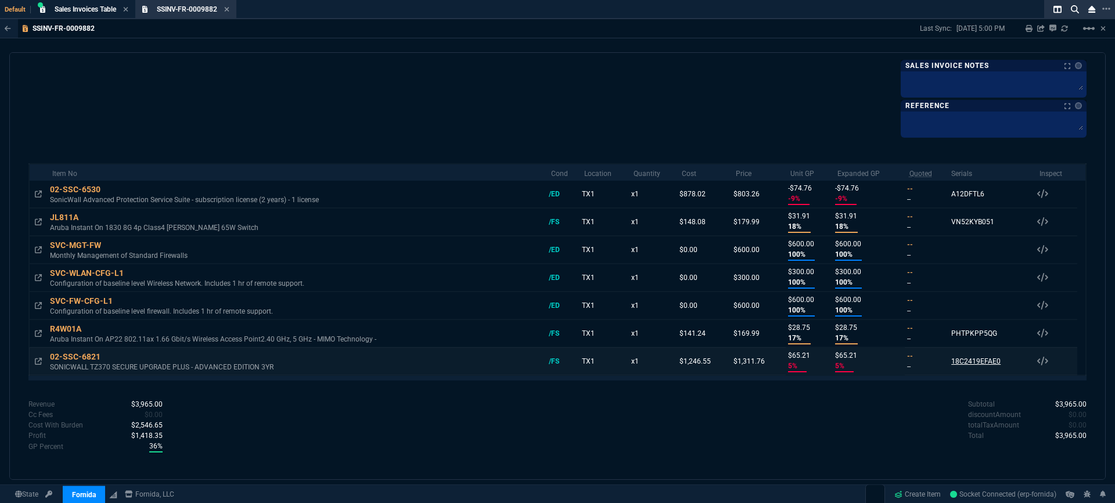
drag, startPoint x: 1003, startPoint y: 361, endPoint x: 946, endPoint y: 363, distance: 56.4
click at [947, 363] on td "18C2419EFAE0 Serials 02-SSC-6821 /FS 18C2419EFAE0" at bounding box center [991, 361] width 88 height 28
copy div "18C2419EFAE0"
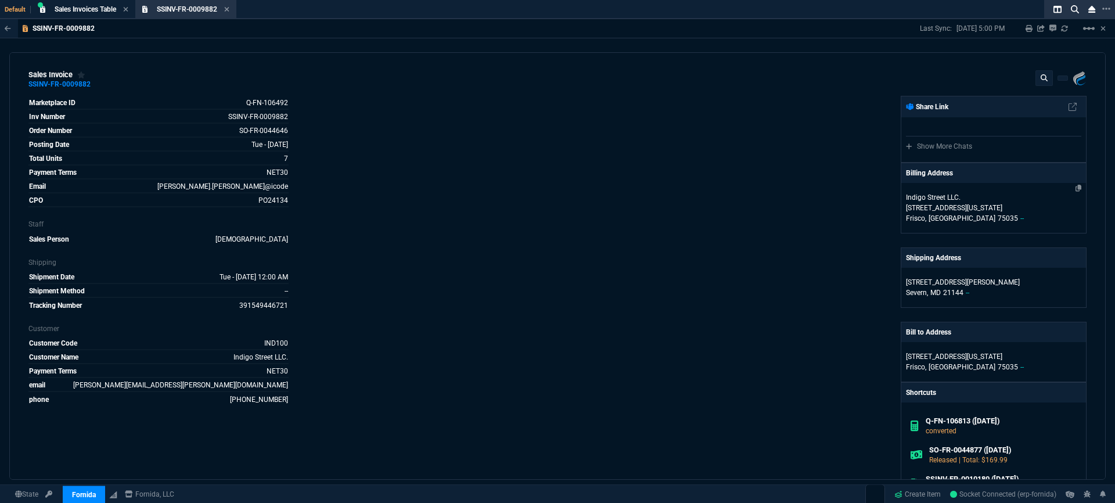
scroll to position [0, 0]
click at [1076, 275] on nx-icon at bounding box center [1079, 276] width 16 height 15
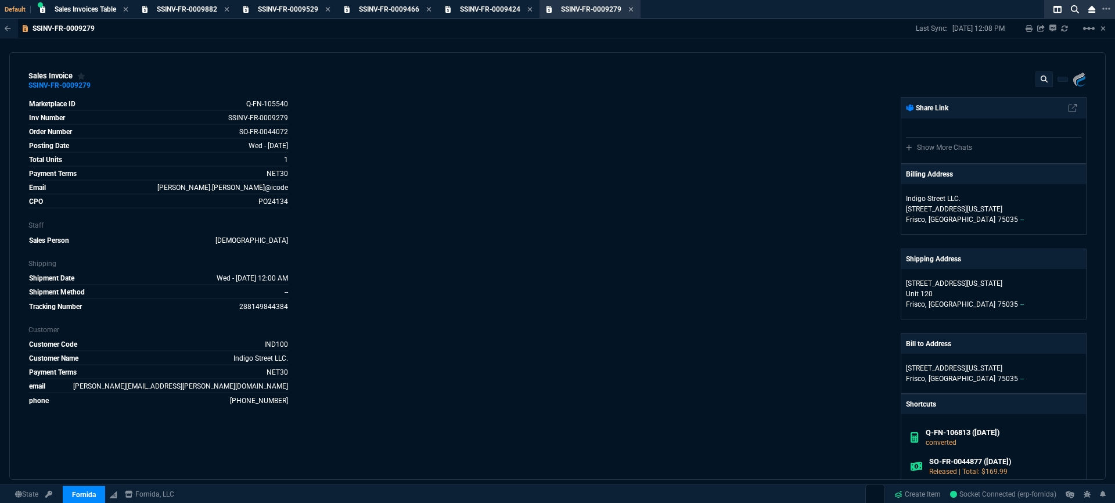
click at [570, 159] on div "Fornida, LLC [STREET_ADDRESS] Share Link Show More Chats Billing Address [GEOGR…" at bounding box center [822, 376] width 529 height 558
click at [1075, 12] on icon at bounding box center [1075, 9] width 8 height 8
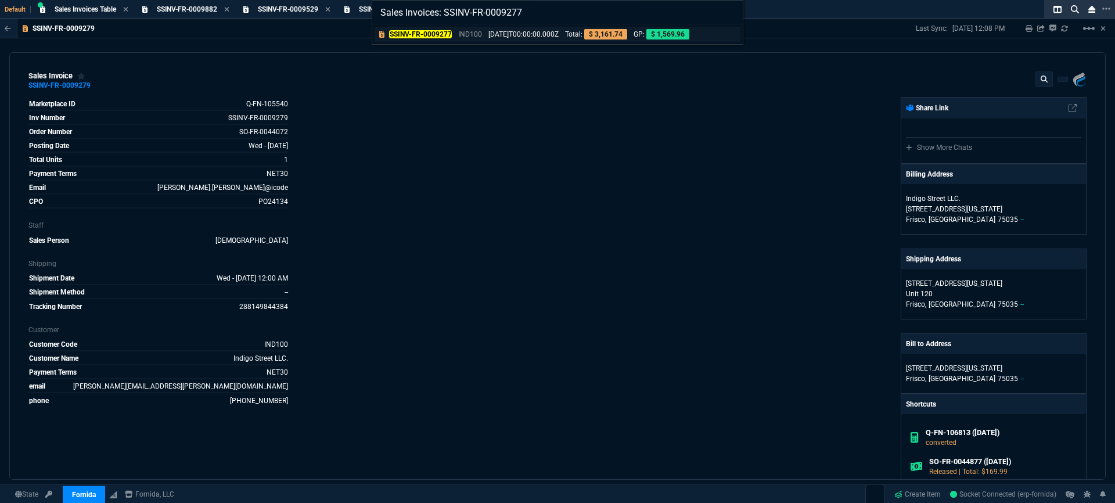
type input "Sales Invoices: SSINV-FR-0009277"
click at [540, 35] on p "[DATE]T00:00:00.000Z" at bounding box center [524, 34] width 70 height 10
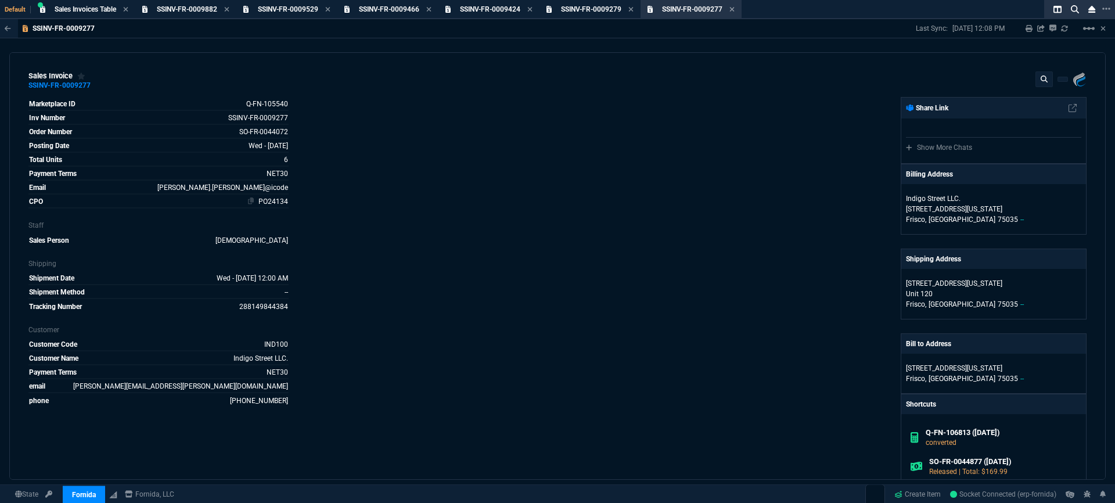
click at [263, 200] on span "PO24134" at bounding box center [273, 201] width 30 height 8
click at [38, 202] on span "CPO" at bounding box center [36, 201] width 14 height 8
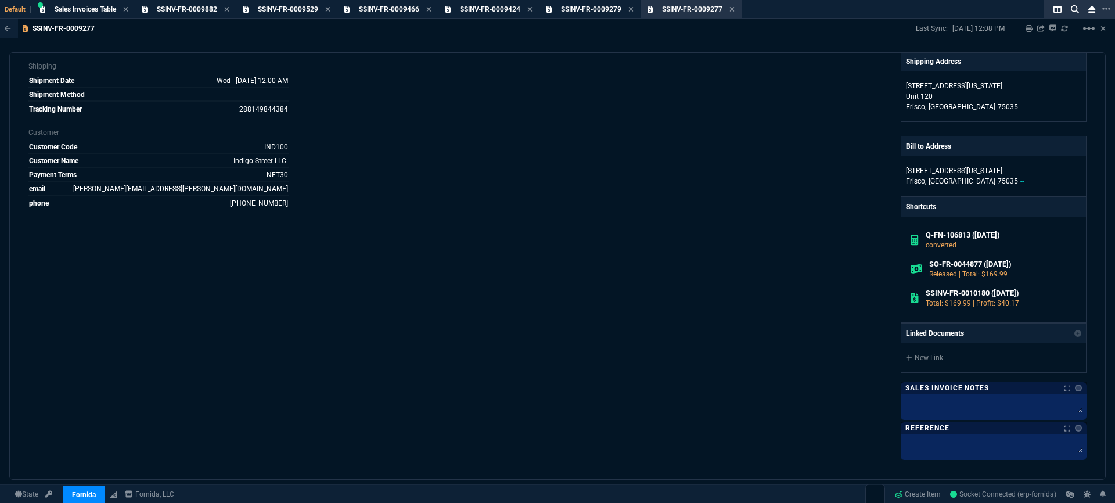
scroll to position [193, 0]
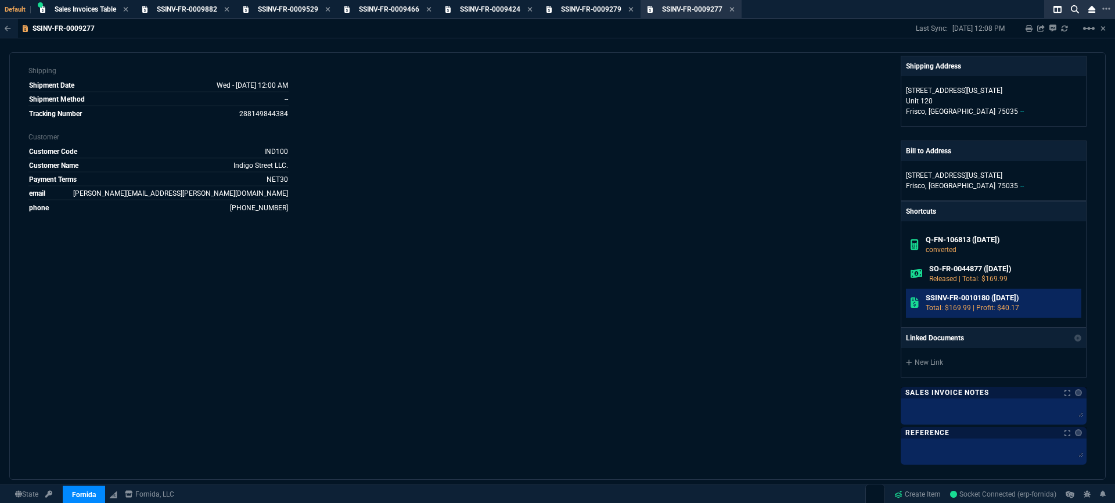
click at [964, 299] on h6 "SSINV-FR-0010180 ([DATE])" at bounding box center [1002, 297] width 152 height 9
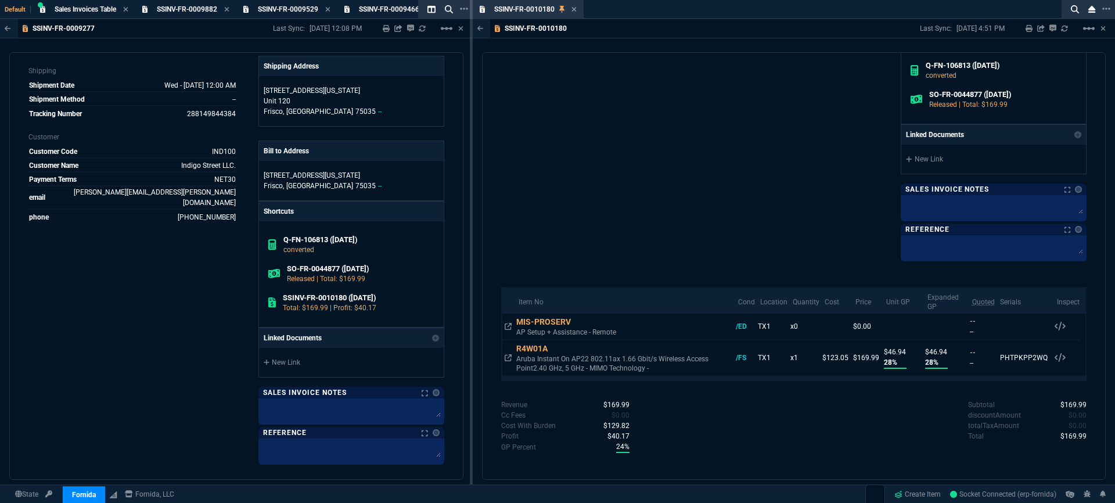
scroll to position [368, 0]
click at [574, 10] on icon at bounding box center [574, 9] width 5 height 5
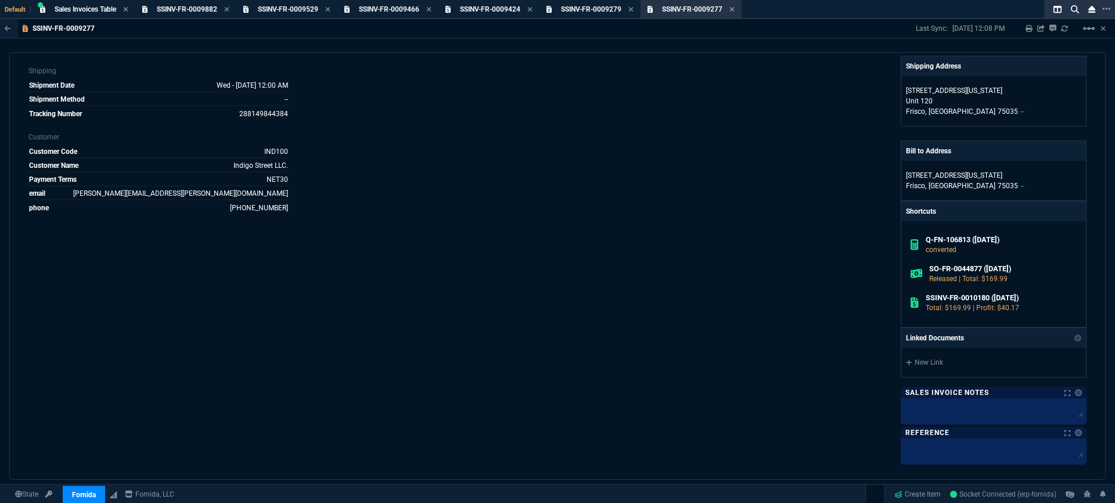
scroll to position [0, 0]
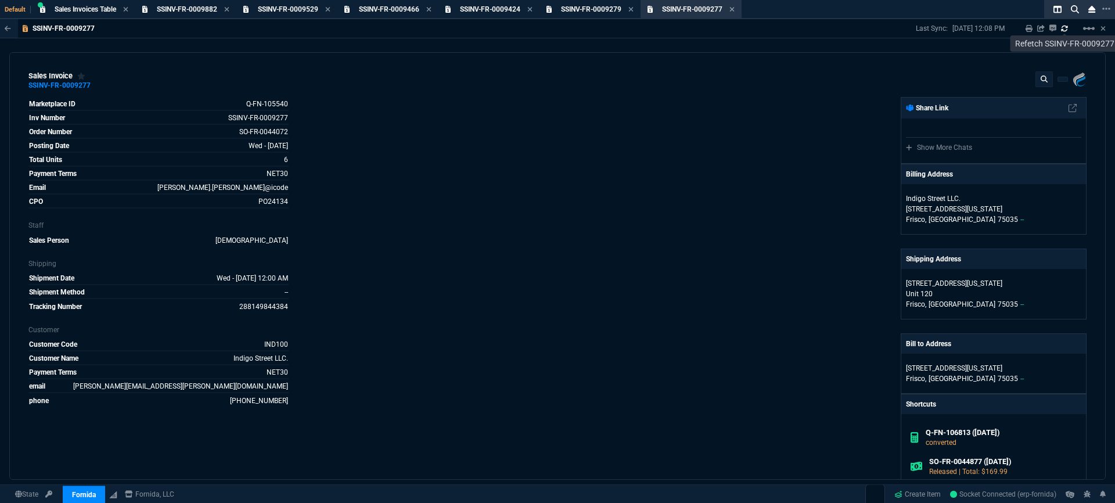
click at [1065, 30] on icon at bounding box center [1064, 28] width 7 height 7
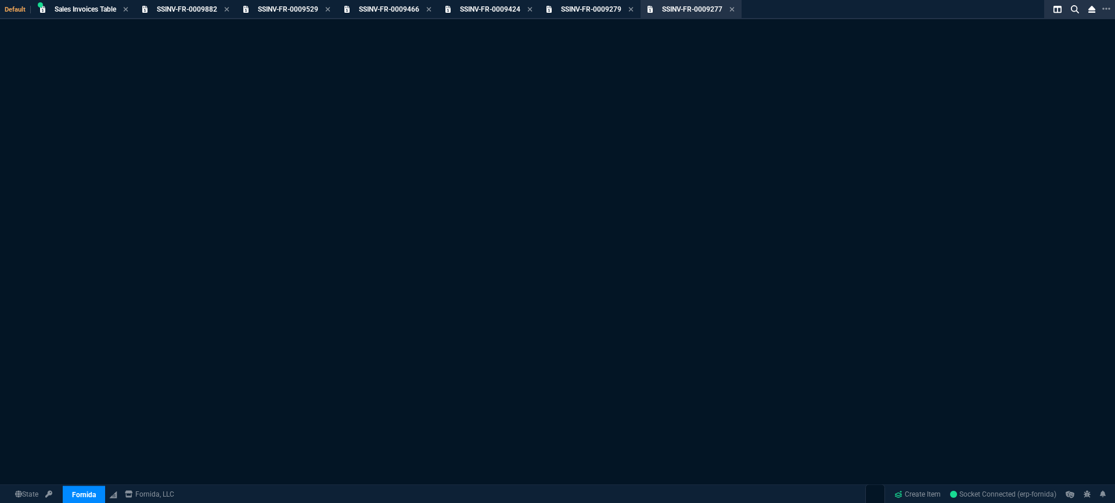
select select "3: HUAN"
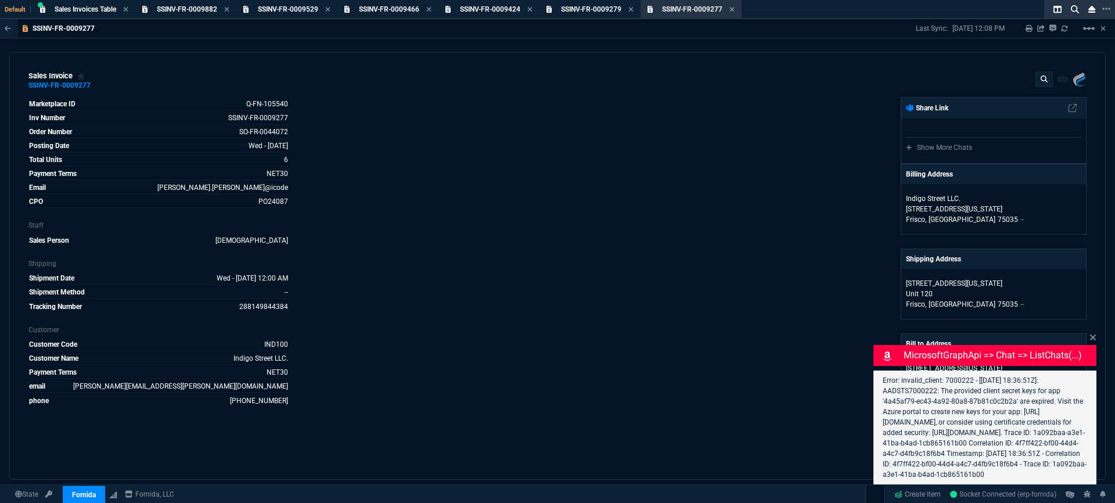
scroll to position [224, 0]
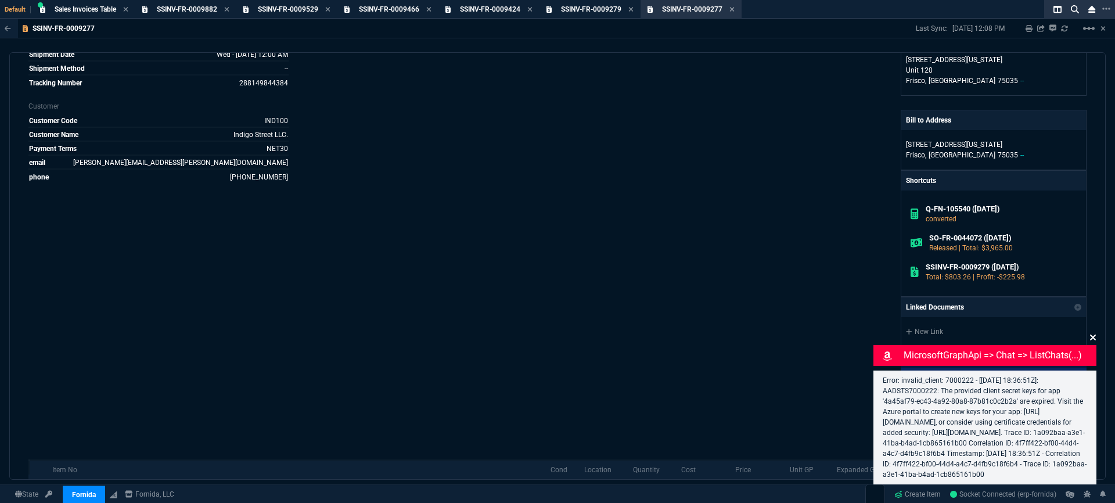
click at [1093, 333] on icon at bounding box center [1093, 337] width 7 height 9
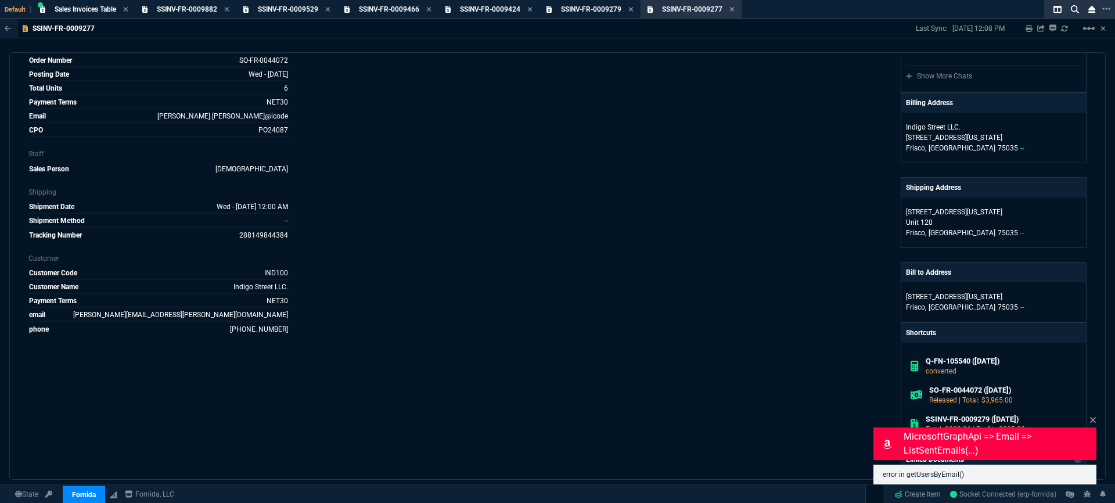
scroll to position [0, 0]
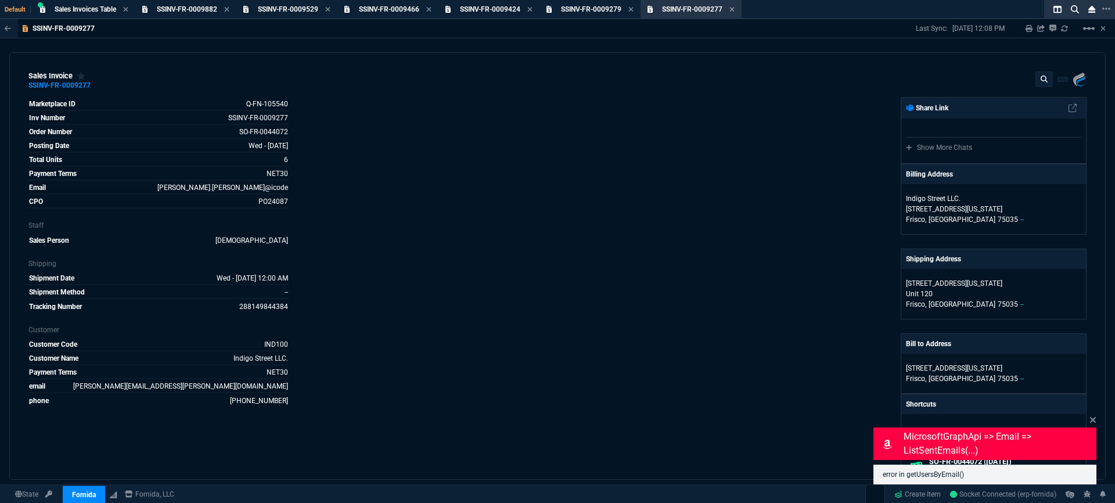
click at [549, 267] on div "Marketplace ID Q-FN-105540 Inv Number SSINV-FR-0009277 Order Number SO-FR-00440…" at bounding box center [292, 376] width 529 height 558
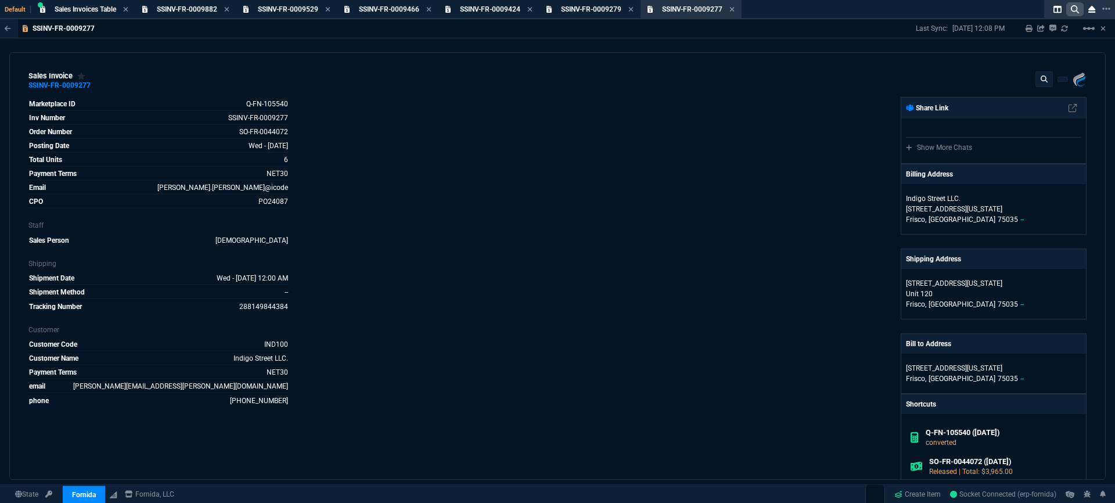
click at [1075, 9] on icon at bounding box center [1075, 9] width 8 height 8
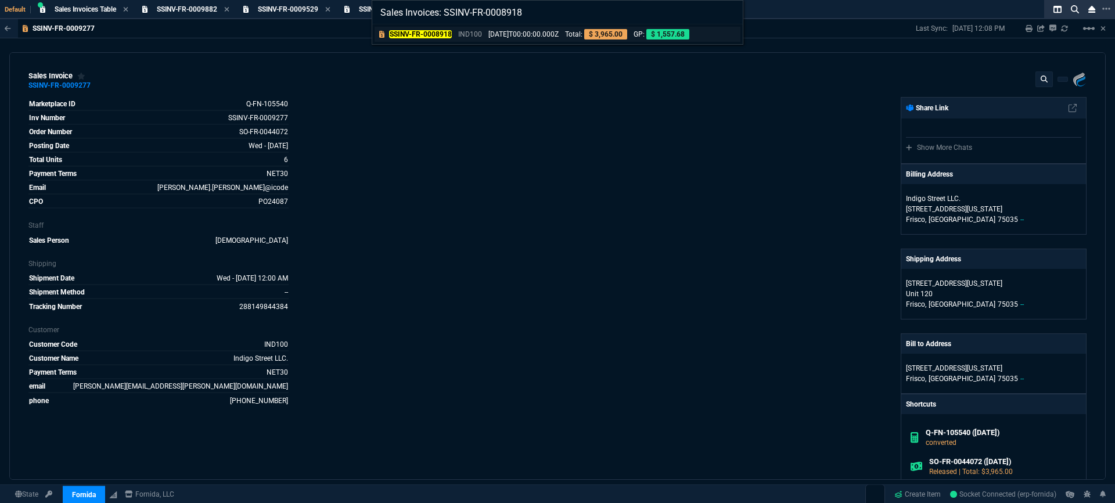
type input "Sales Invoices: SSINV-FR-0008918"
click at [489, 34] on p "2025-03-11T00:00:00.000Z" at bounding box center [524, 34] width 70 height 10
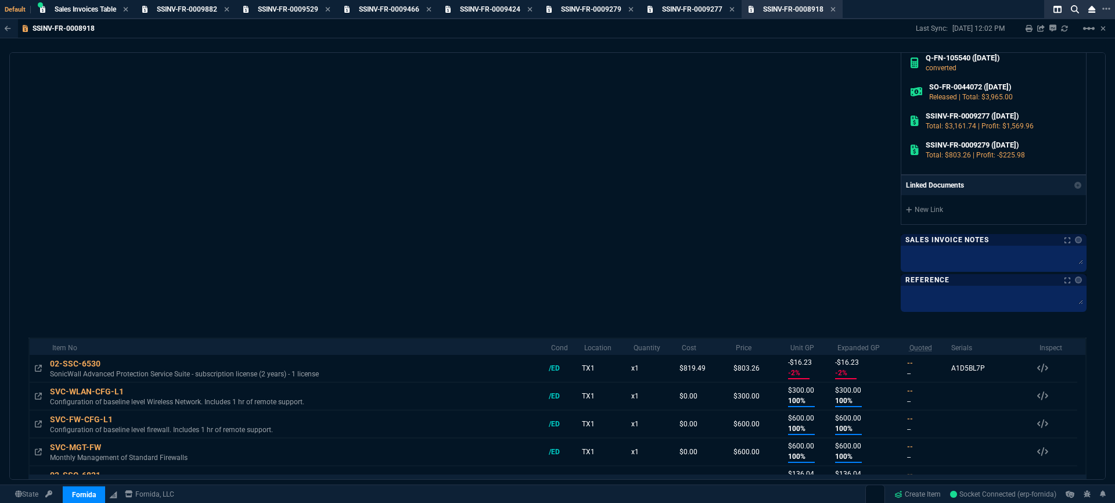
scroll to position [549, 0]
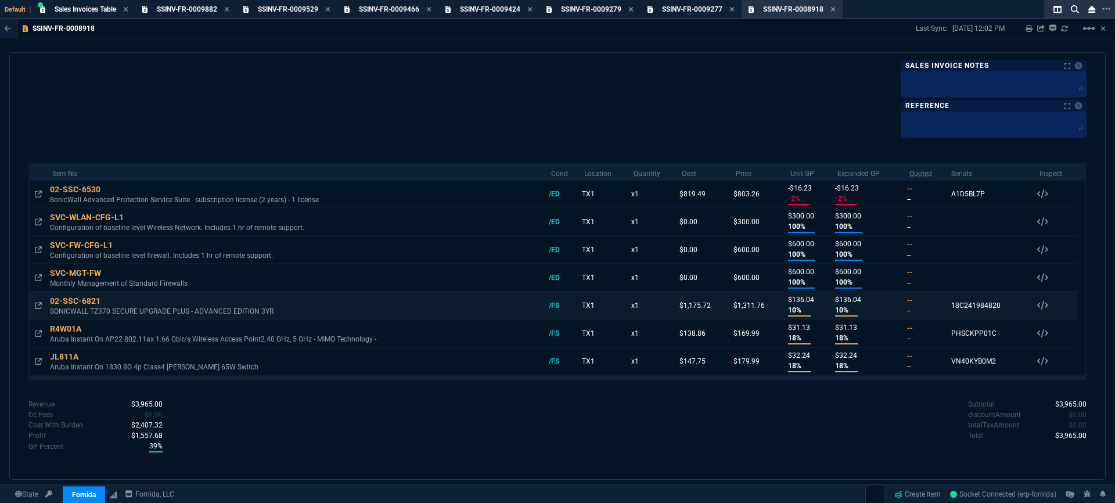
drag, startPoint x: 941, startPoint y: 304, endPoint x: 1013, endPoint y: 306, distance: 72.0
click at [1013, 306] on tr "02-SSC-6821 SONICWALL TZ370 SECURE UPGRADE PLUS - ADVANCED EDITION 3YR /FS TX1 …" at bounding box center [557, 306] width 1057 height 28
copy tr "-- 18C241984820"
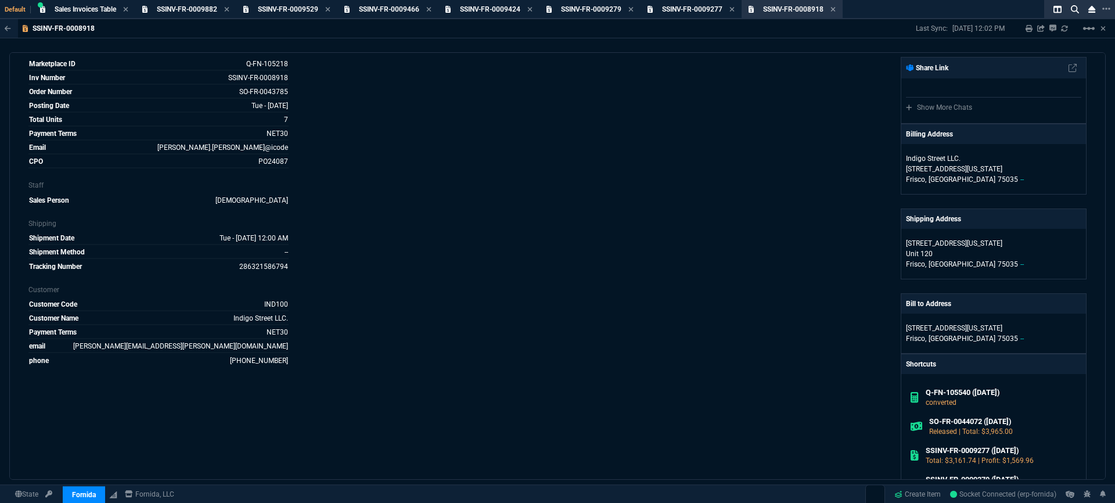
scroll to position [0, 0]
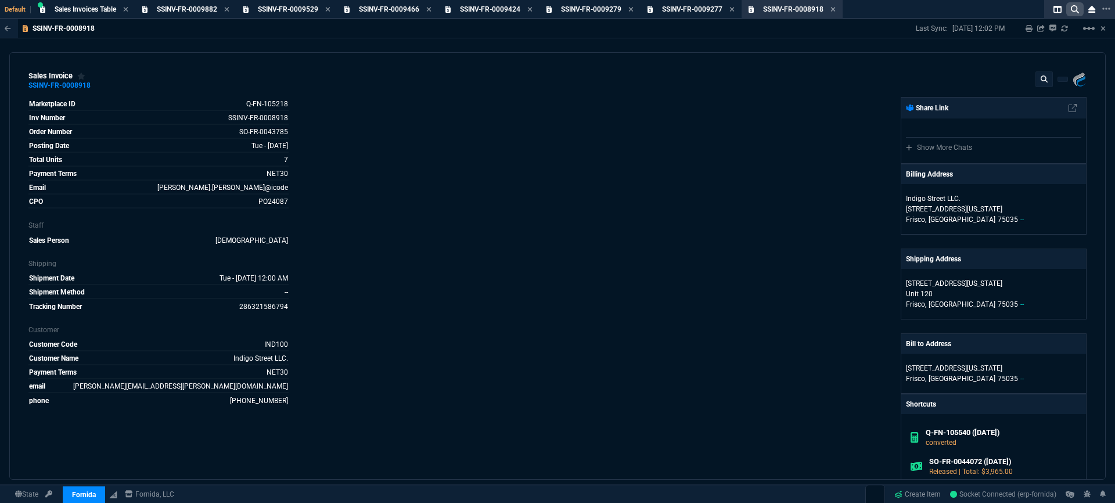
click at [1072, 9] on icon at bounding box center [1075, 9] width 8 height 8
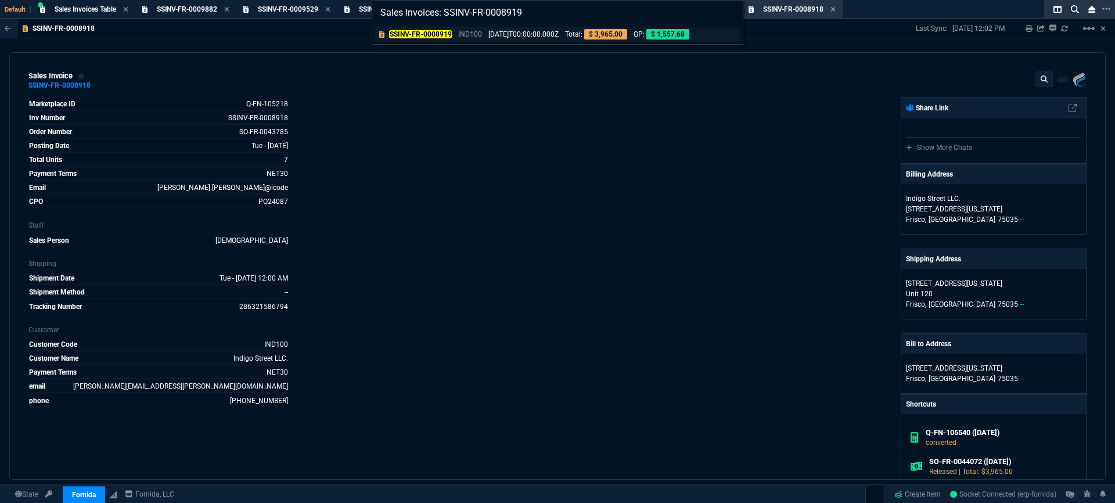
type input "Sales Invoices: SSINV-FR-0008919"
click at [491, 30] on p "2025-02-28T00:00:00.000Z" at bounding box center [524, 34] width 70 height 10
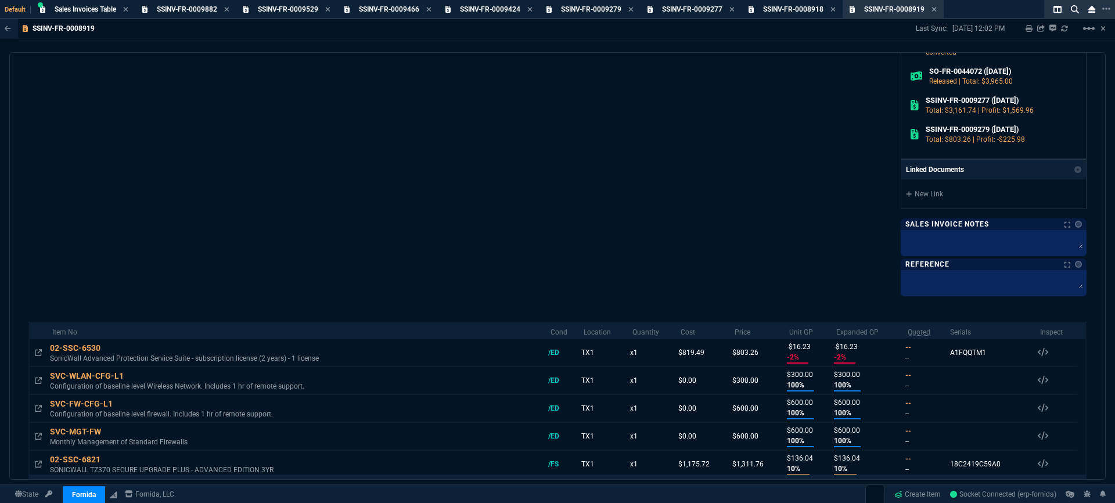
scroll to position [519, 0]
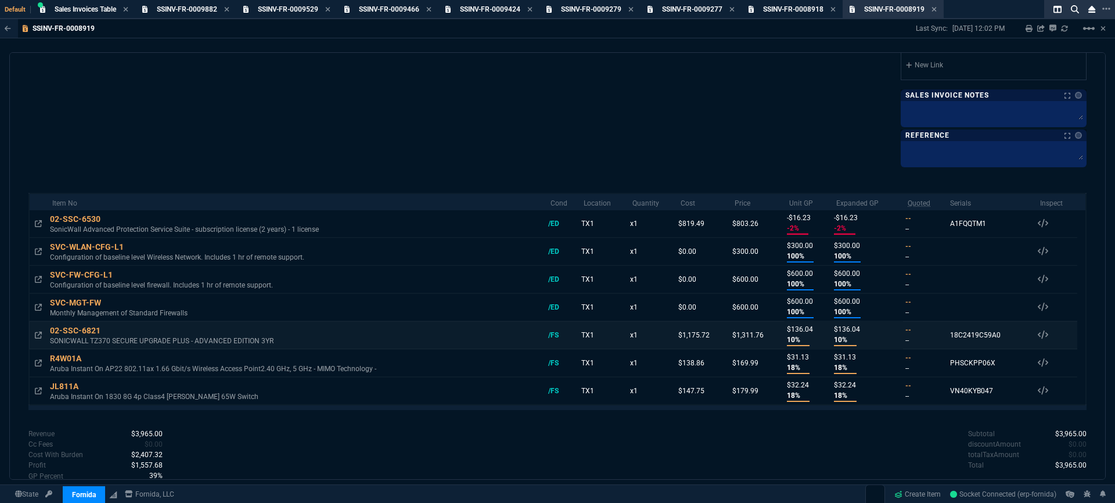
drag, startPoint x: 1000, startPoint y: 336, endPoint x: 937, endPoint y: 336, distance: 63.3
click at [937, 336] on tr "02-SSC-6821 SONICWALL TZ370 SECURE UPGRADE PLUS - ADVANCED EDITION 3YR /FS TX1 …" at bounding box center [557, 335] width 1057 height 28
copy tr "18C2419C59A0"
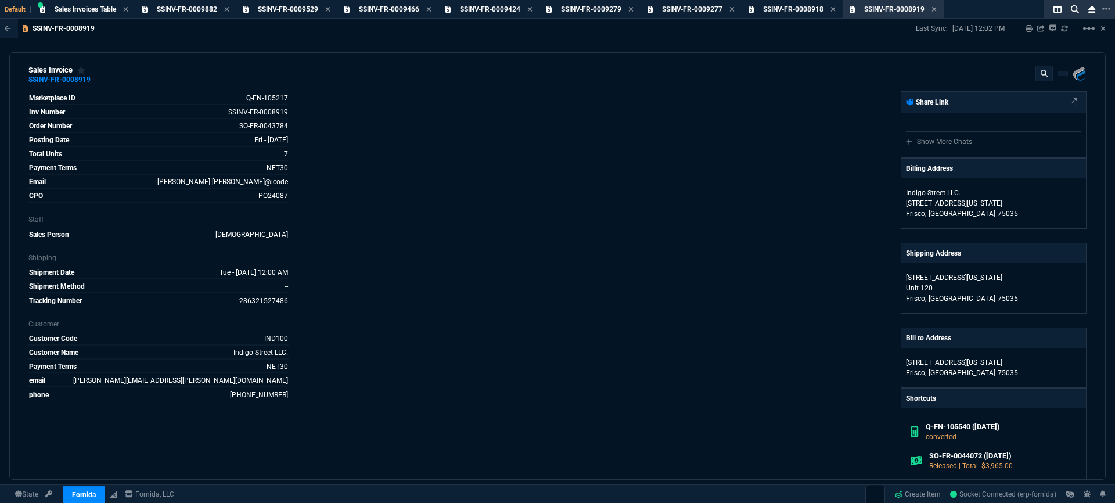
scroll to position [0, 0]
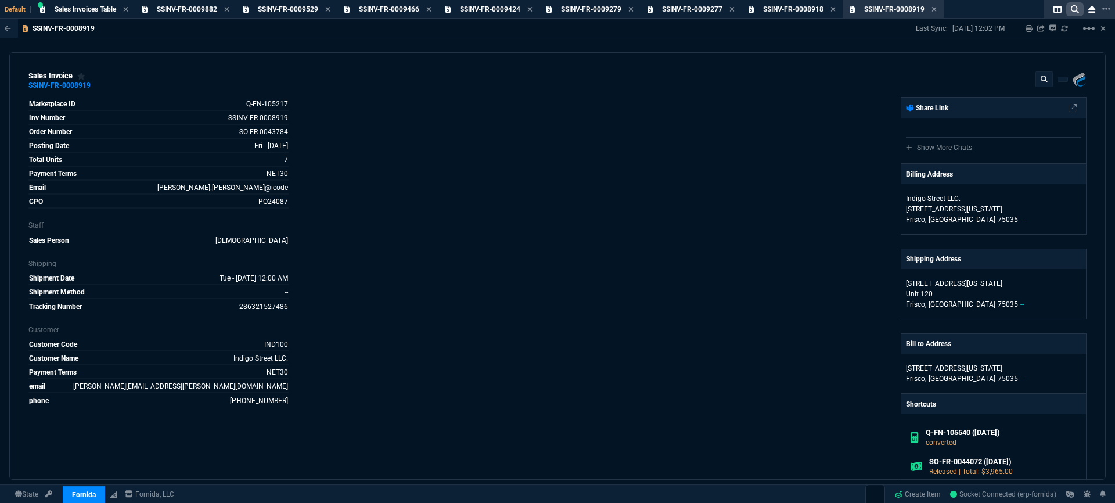
click at [1075, 10] on icon at bounding box center [1075, 9] width 8 height 8
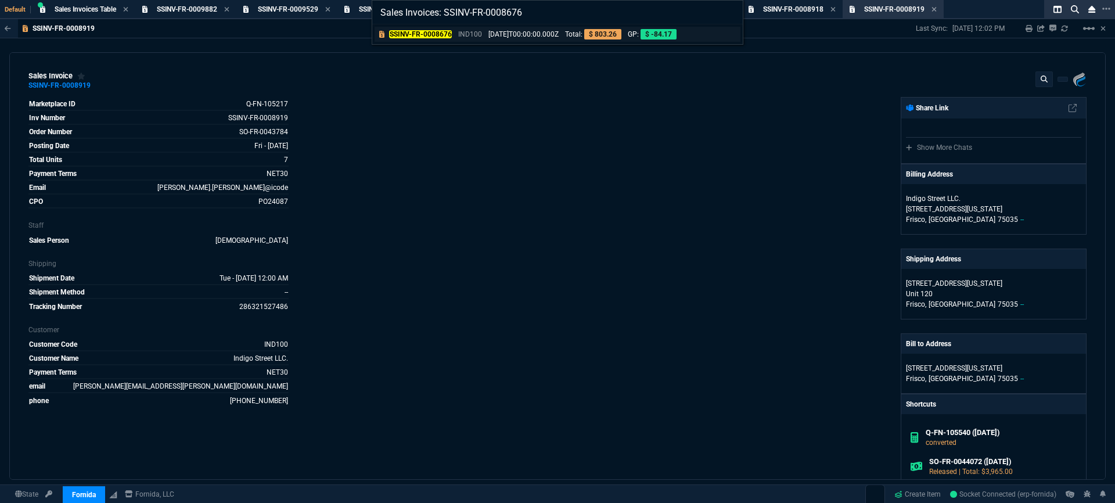
type input "Sales Invoices: SSINV-FR-0008676"
click at [540, 34] on p "2025-02-03T00:00:00.000Z" at bounding box center [524, 34] width 70 height 10
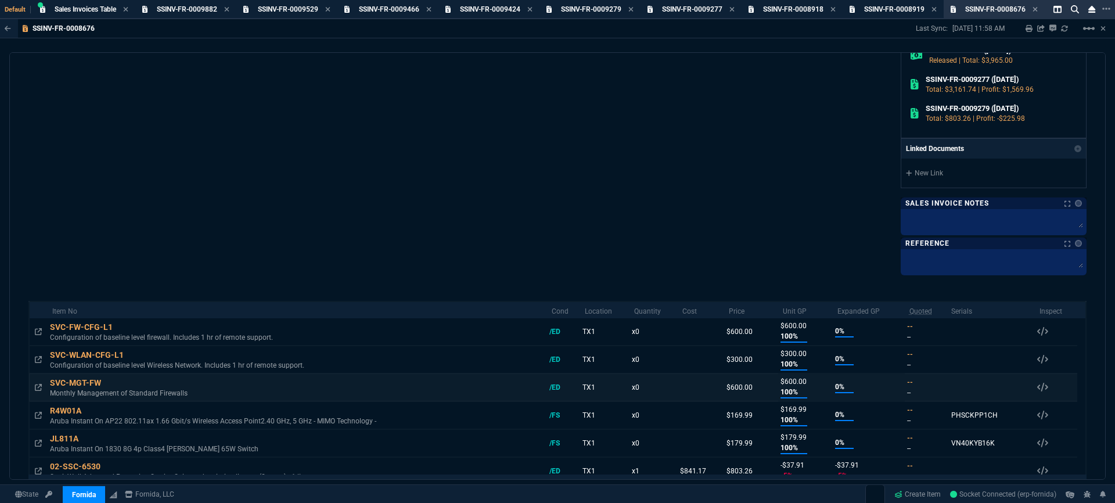
scroll to position [549, 0]
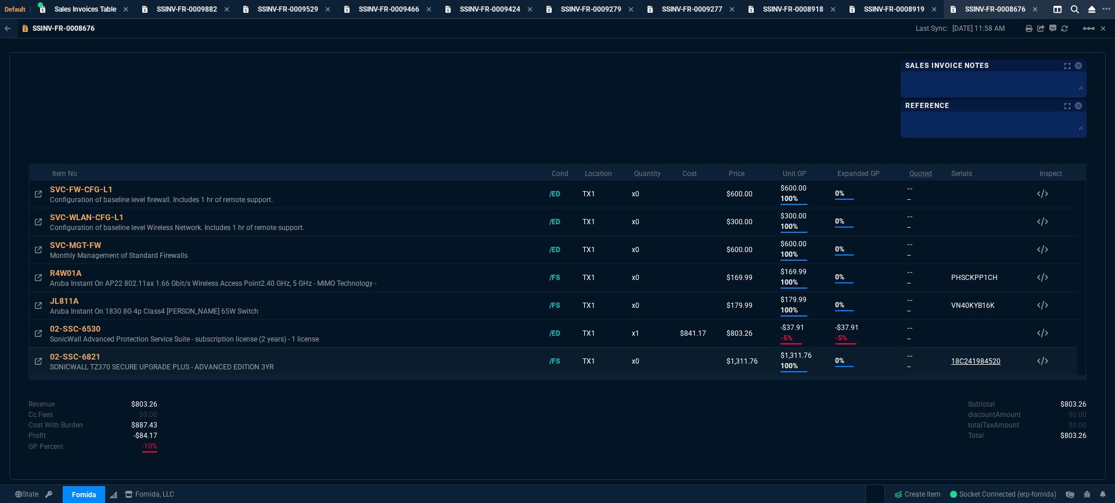
drag, startPoint x: 1005, startPoint y: 364, endPoint x: 947, endPoint y: 365, distance: 58.1
click at [947, 365] on td "18C241984520 Serials 02-SSC-6821 /FS 18C241984520" at bounding box center [991, 361] width 88 height 28
copy div "18C241984520"
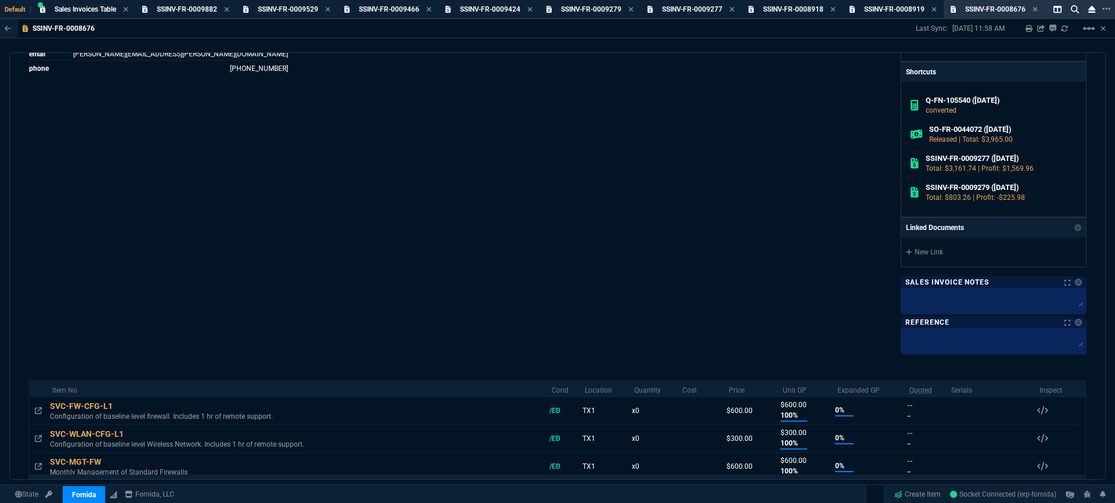
scroll to position [0, 0]
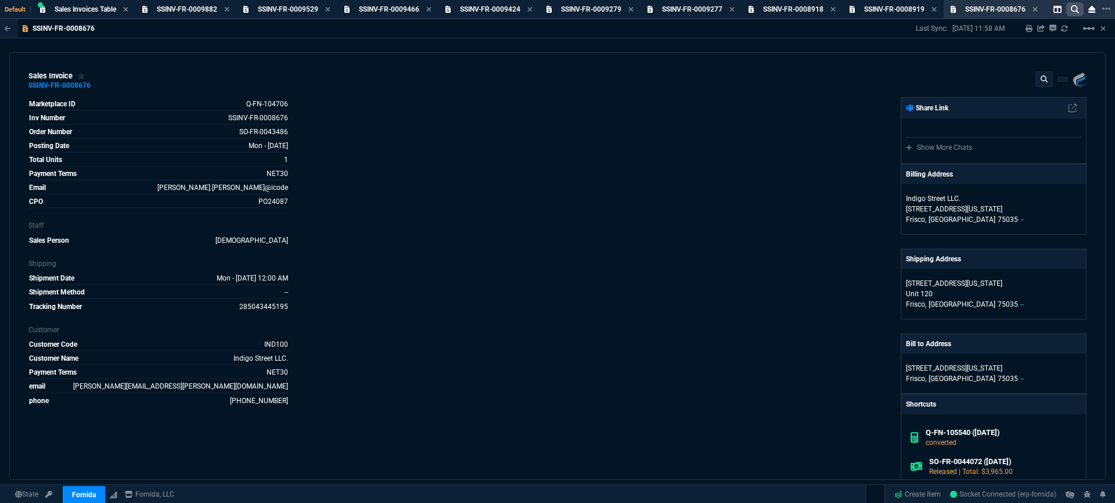
click at [1077, 10] on icon at bounding box center [1075, 9] width 8 height 8
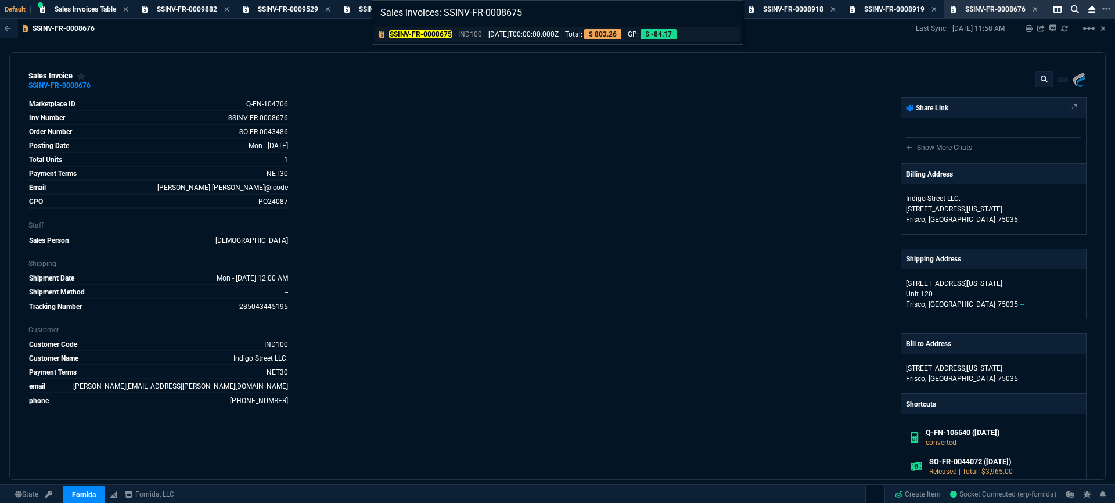
type input "Sales Invoices: SSINV-FR-0008675"
click at [504, 34] on p "2025-02-03T00:00:00.000Z" at bounding box center [524, 34] width 70 height 10
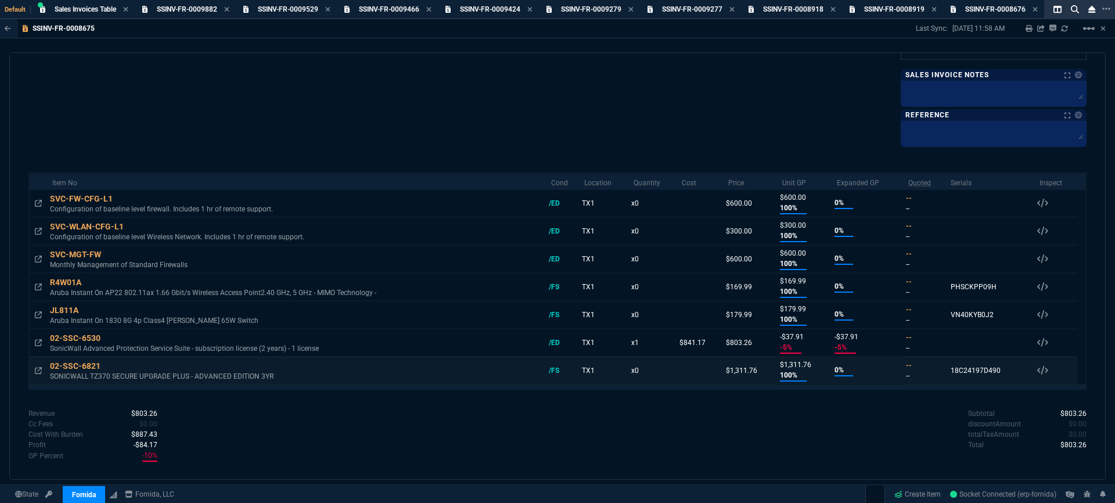
scroll to position [549, 0]
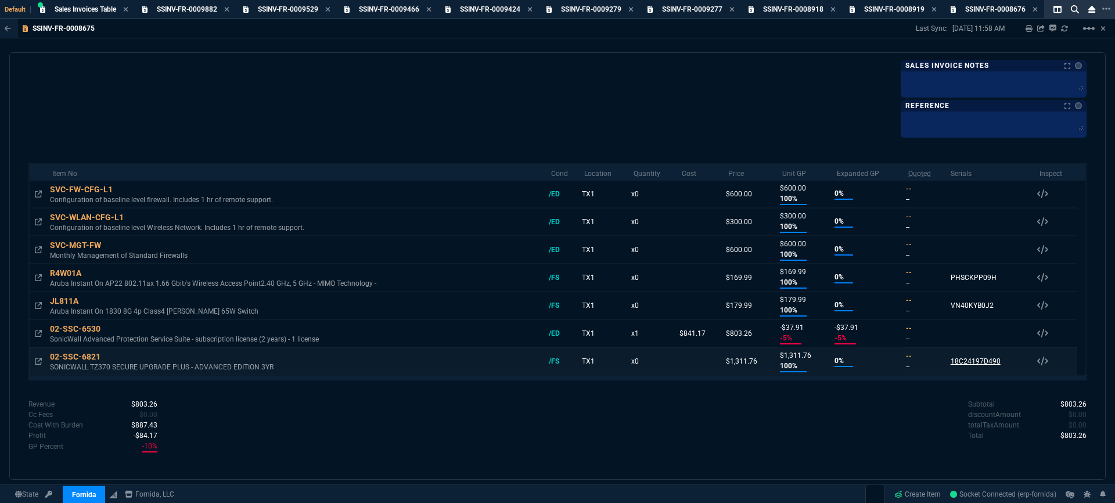
drag, startPoint x: 997, startPoint y: 364, endPoint x: 946, endPoint y: 361, distance: 51.7
click at [946, 361] on td "18C24197D490 Serials 02-SSC-6821 /FS 18C24197D490" at bounding box center [990, 361] width 89 height 28
copy div "18C24197D490"
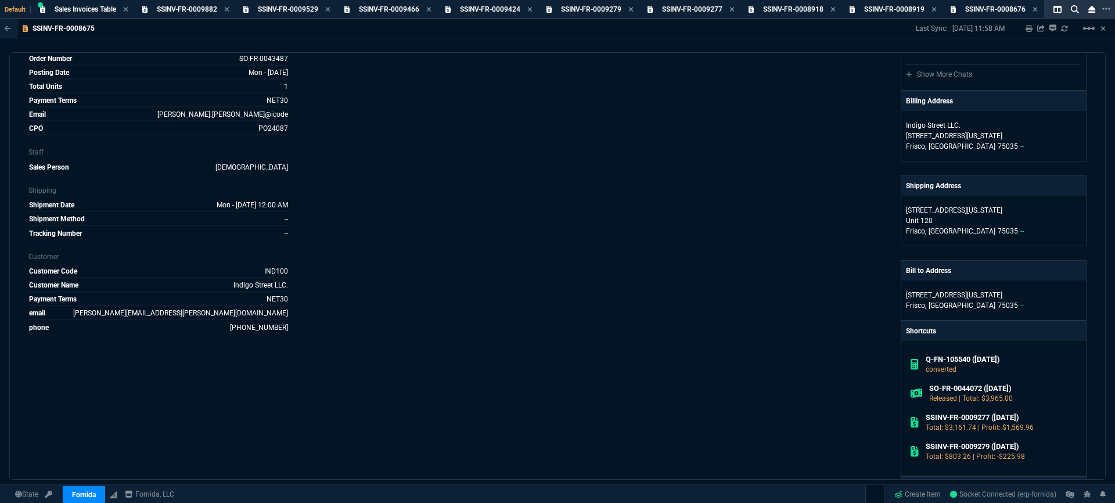
scroll to position [67, 0]
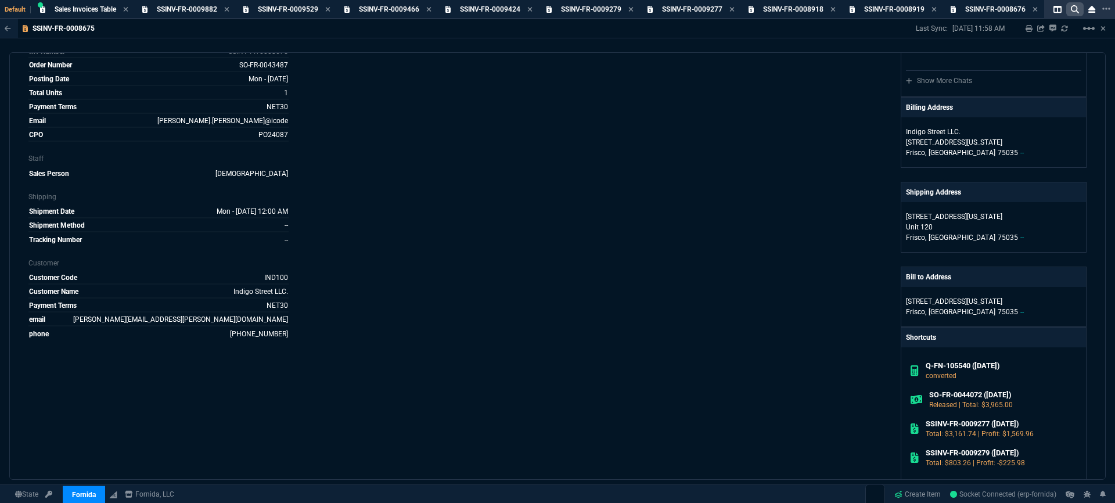
click at [1079, 9] on icon at bounding box center [1075, 9] width 8 height 8
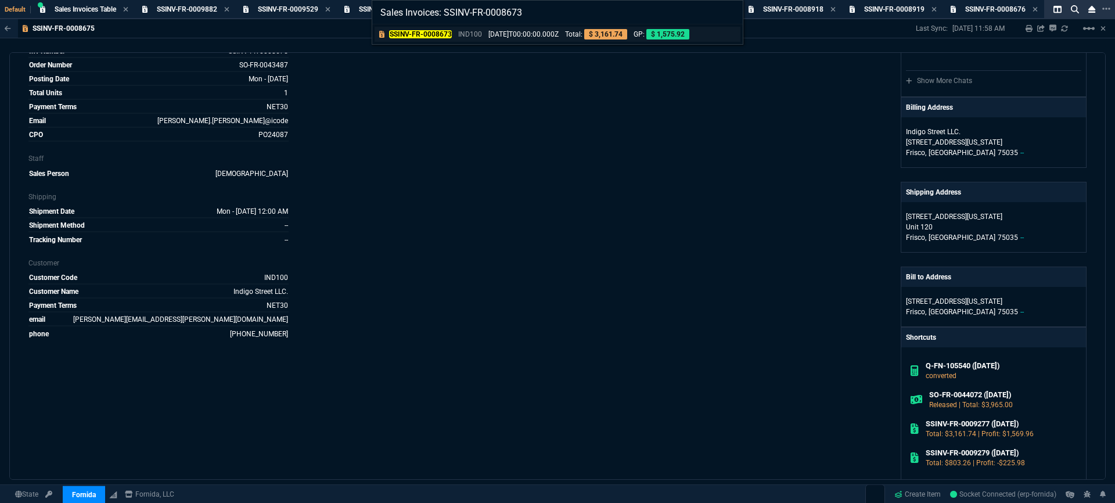
type input "Sales Invoices: SSINV-FR-0008673"
click at [548, 34] on p "2025-02-03T00:00:00.000Z" at bounding box center [524, 34] width 70 height 10
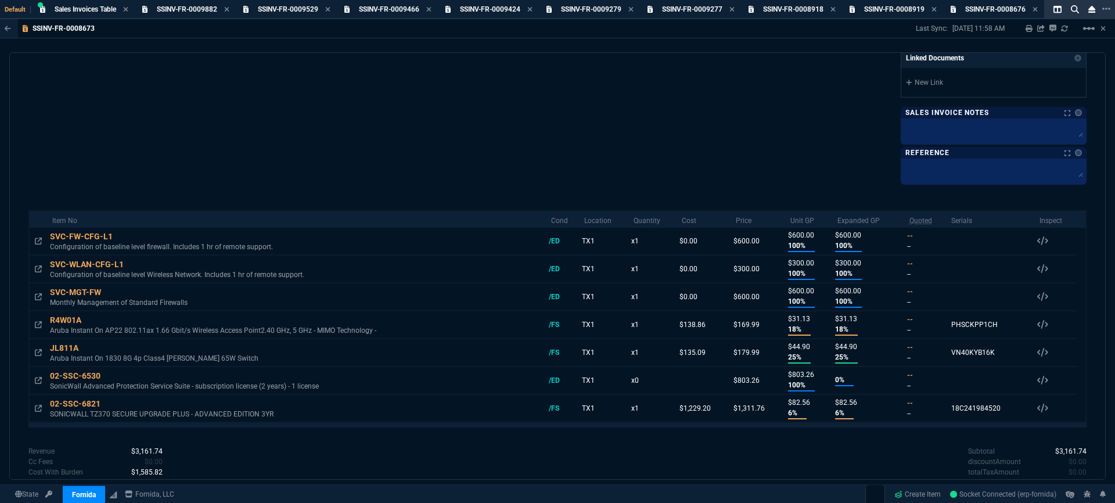
scroll to position [549, 0]
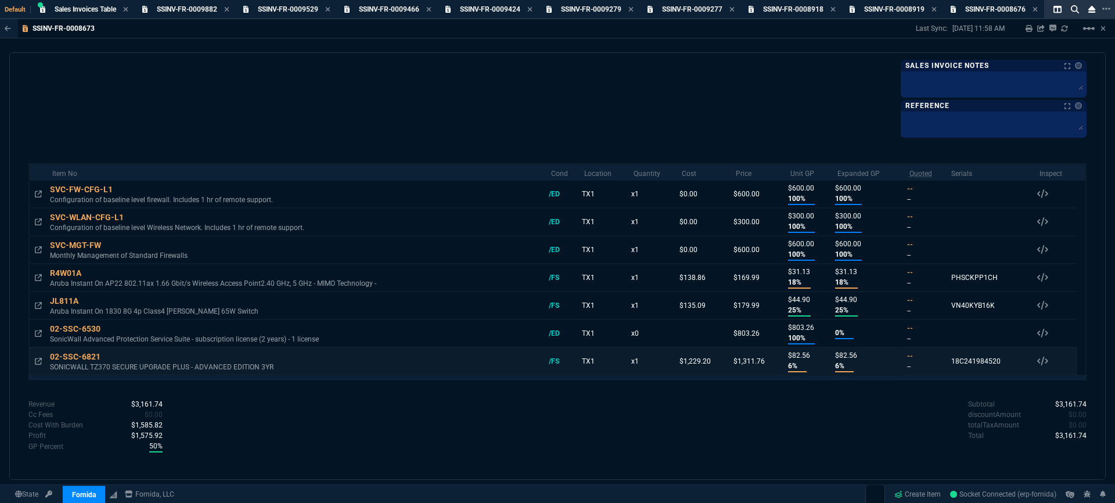
drag, startPoint x: 1009, startPoint y: 365, endPoint x: 934, endPoint y: 358, distance: 75.3
click at [934, 358] on tr "02-SSC-6821 SONICWALL TZ370 SECURE UPGRADE PLUS - ADVANCED EDITION 3YR /FS TX1 …" at bounding box center [557, 361] width 1057 height 28
click at [671, 419] on div "Subtotal $3,161.74 discountAmount $0.00 totalTaxAmount $0.00 Total $3,161.74" at bounding box center [822, 420] width 529 height 43
click at [648, 408] on div "Subtotal $3,161.74 discountAmount $0.00 totalTaxAmount $0.00 Total $3,161.74" at bounding box center [822, 420] width 529 height 43
drag, startPoint x: 1004, startPoint y: 361, endPoint x: 946, endPoint y: 362, distance: 58.1
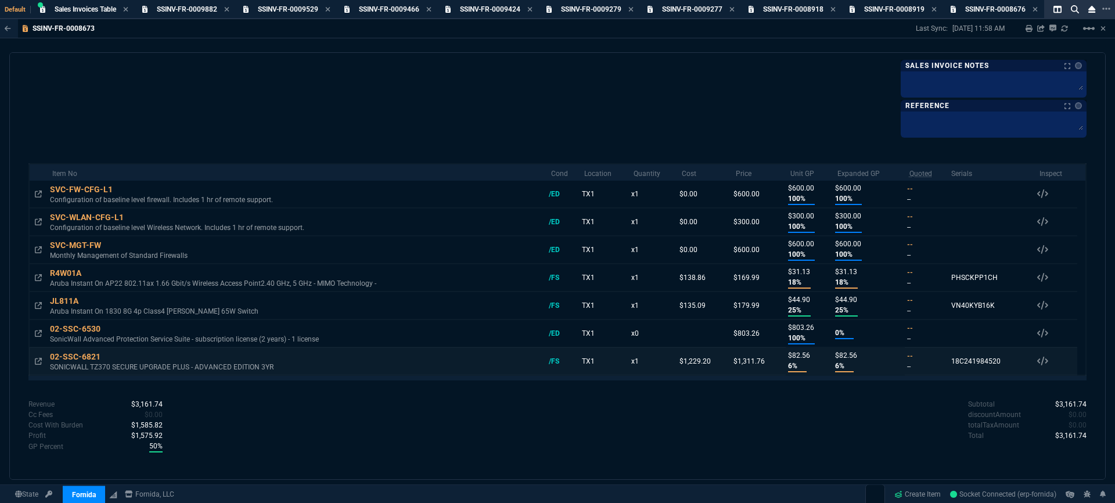
click at [947, 362] on td "18C241984520 Serials 02-SSC-6821 /FS 18C241984520" at bounding box center [991, 361] width 88 height 28
copy div "18C241984520"
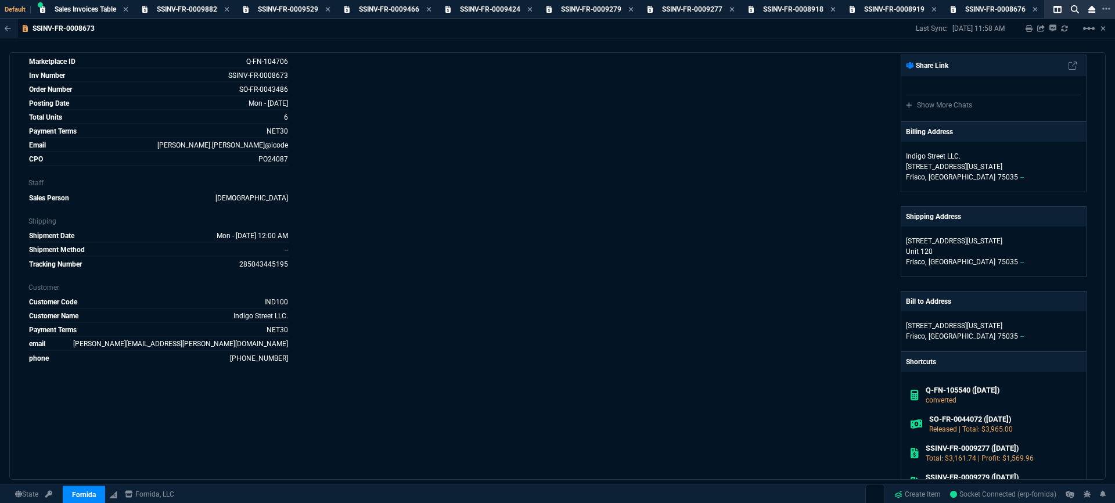
scroll to position [0, 0]
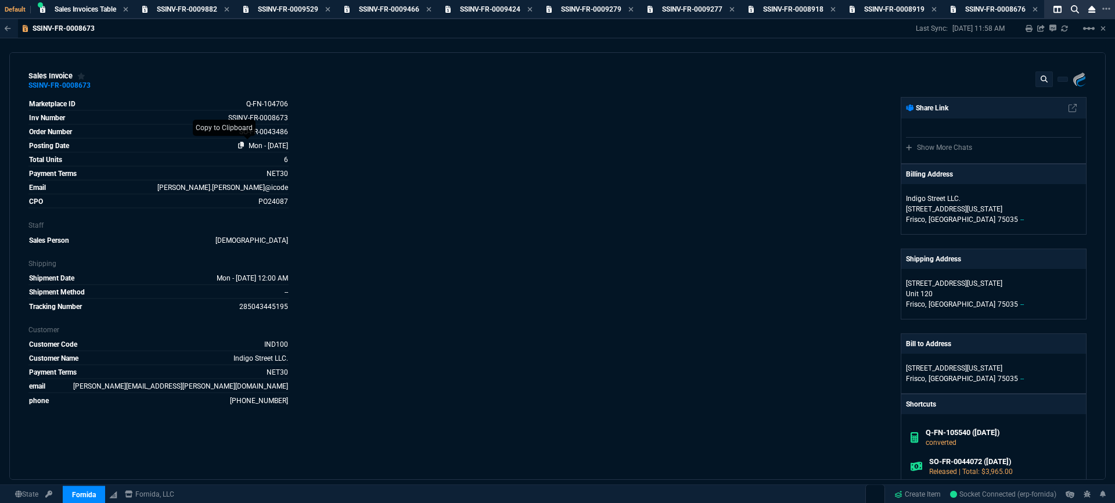
click at [240, 147] on icon at bounding box center [241, 145] width 6 height 7
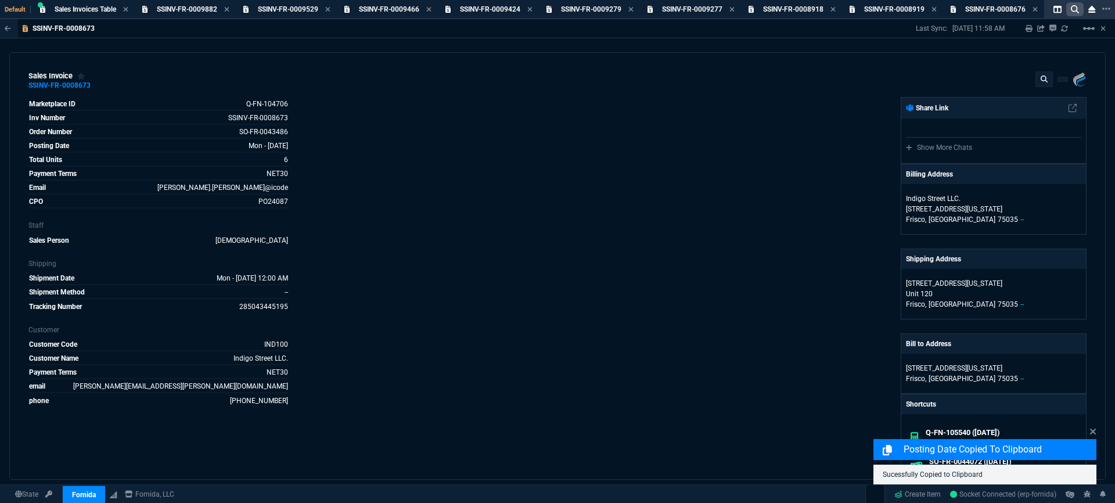
click at [1077, 11] on icon at bounding box center [1075, 9] width 8 height 8
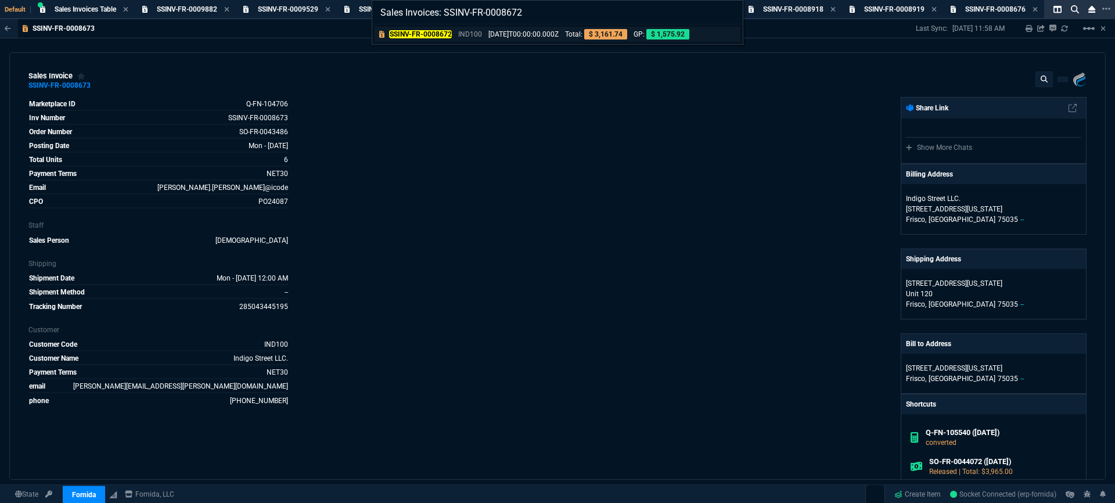
type input "Sales Invoices: SSINV-FR-0008672"
click at [531, 35] on p "2025-02-03T00:00:00.000Z" at bounding box center [524, 34] width 70 height 10
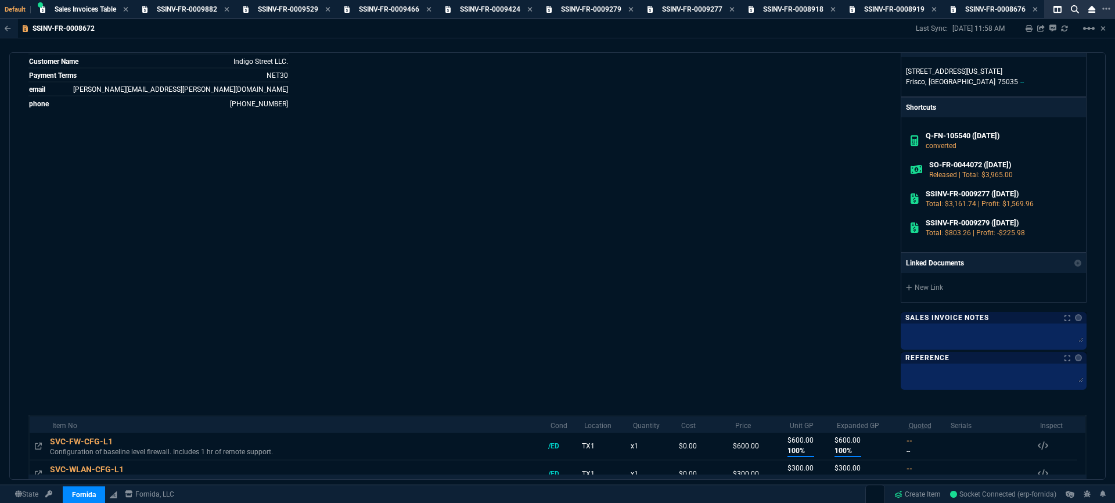
scroll to position [520, 0]
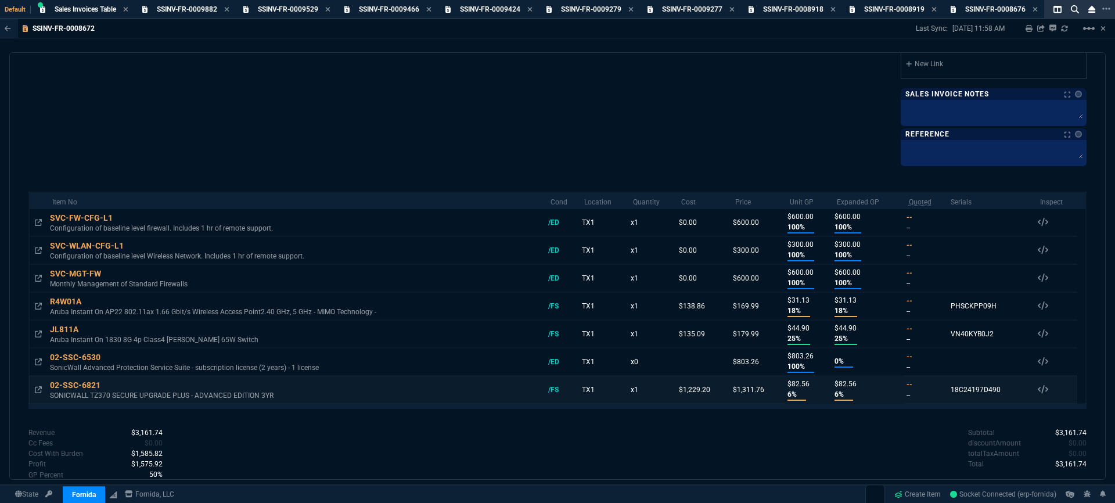
drag, startPoint x: 1003, startPoint y: 392, endPoint x: 936, endPoint y: 390, distance: 66.2
click at [936, 390] on tr "02-SSC-6821 SONICWALL TZ370 SECURE UPGRADE PLUS - ADVANCED EDITION 3YR /FS TX1 …" at bounding box center [557, 390] width 1057 height 28
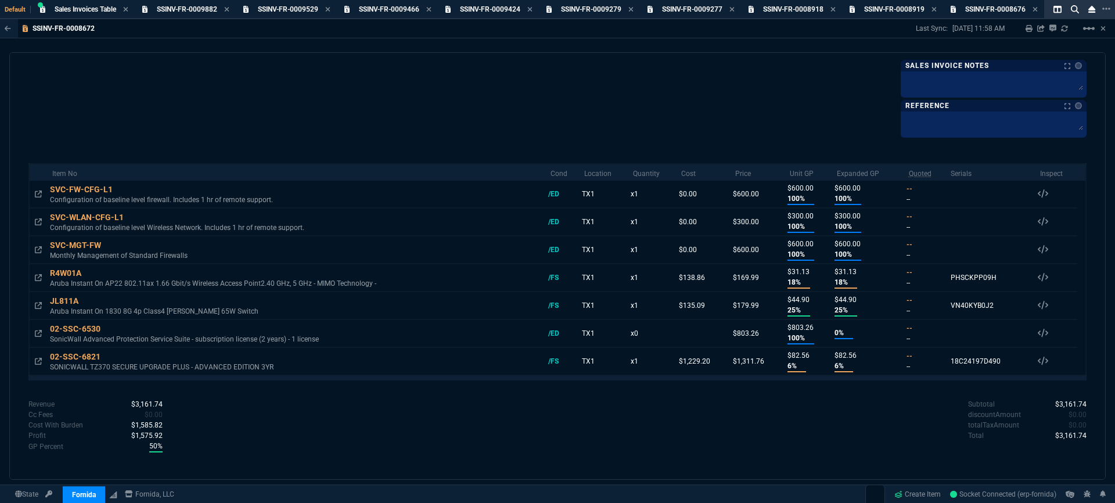
scroll to position [311, 0]
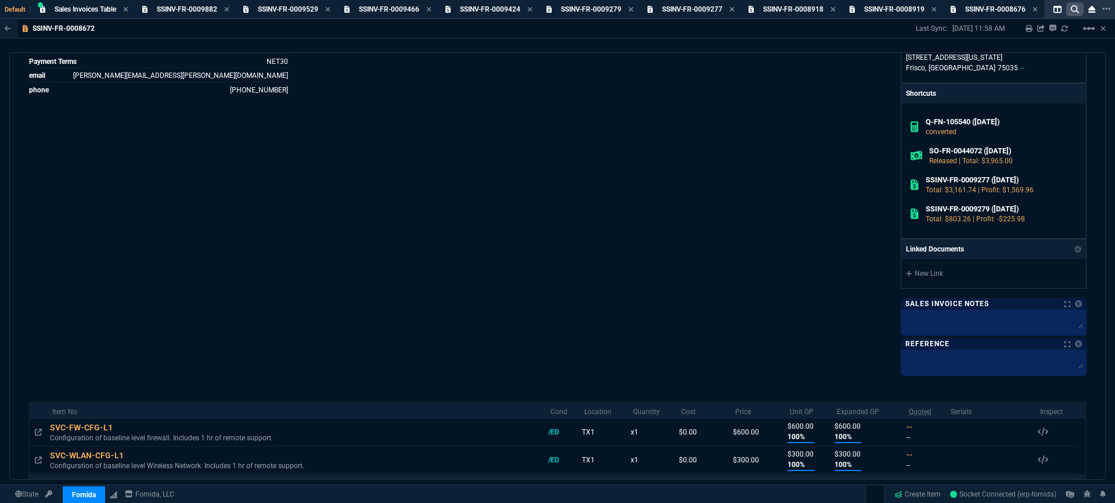
click at [1071, 12] on icon at bounding box center [1075, 9] width 8 height 8
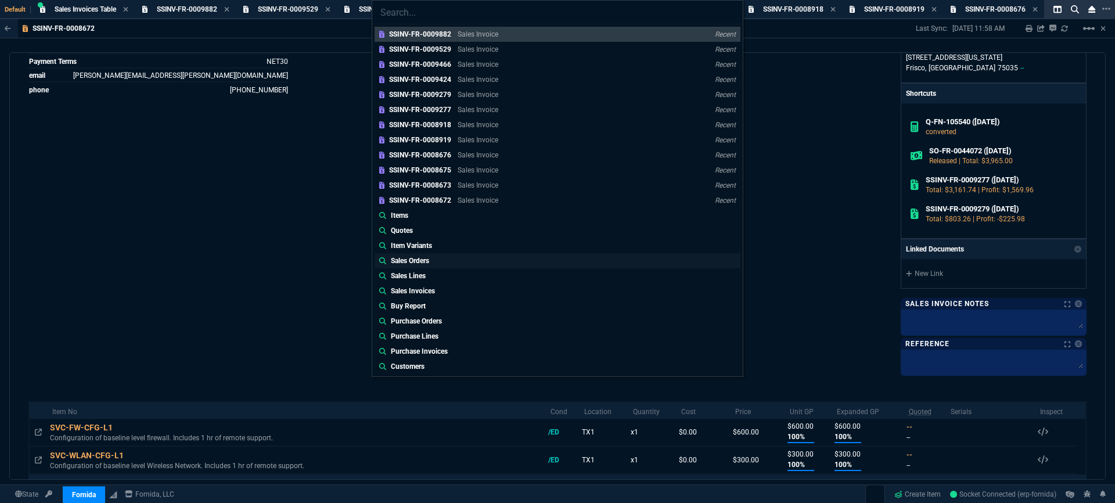
click at [455, 260] on link "Sales Orders" at bounding box center [558, 260] width 366 height 15
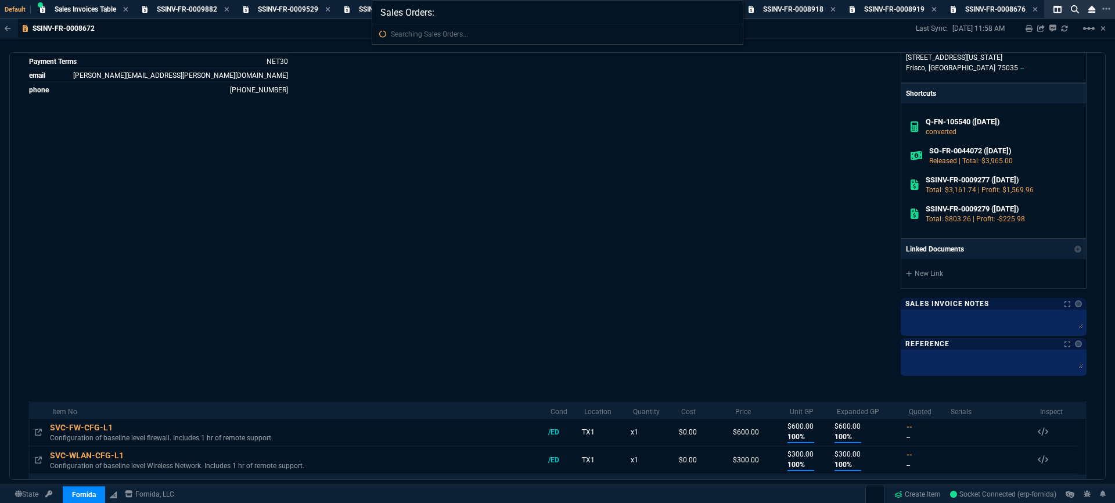
paste input "SO-FR-0043486"
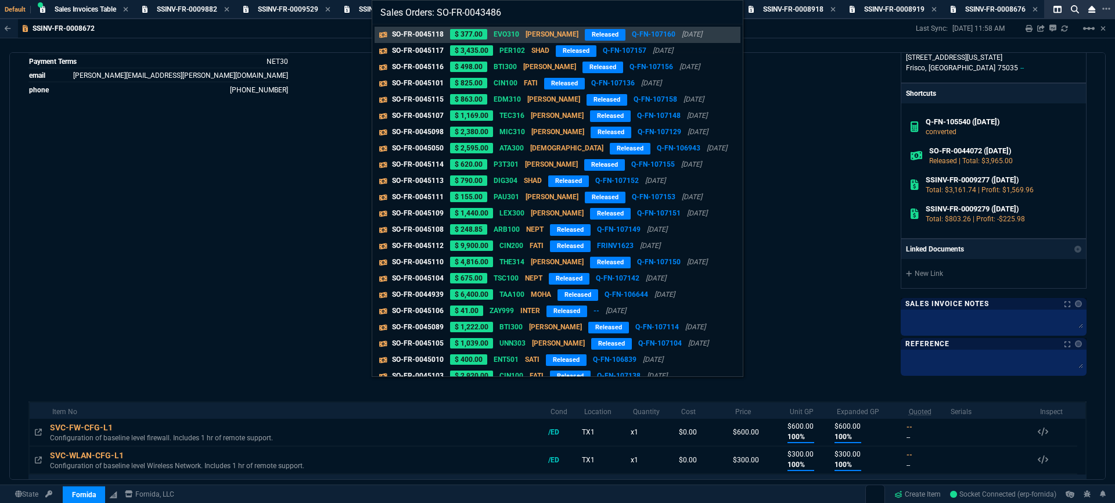
drag, startPoint x: 533, startPoint y: 14, endPoint x: 212, endPoint y: -15, distance: 321.9
paste input "search"
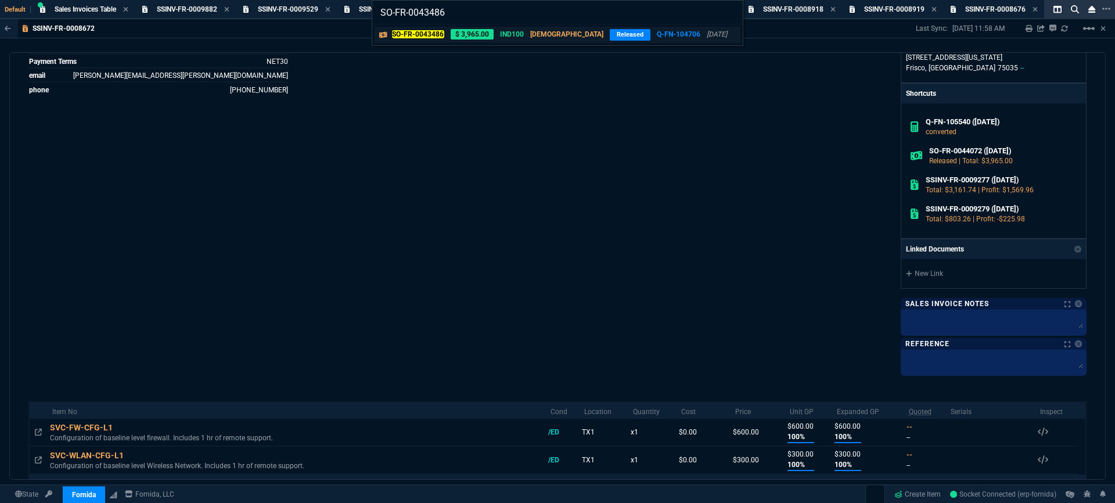
type input "SO-FR-0043486"
click at [497, 34] on div "SO-FR-0043486 $ 3,965.00 IND100 VAHI Released Q-FN-104706 01/06/2025" at bounding box center [562, 35] width 340 height 12
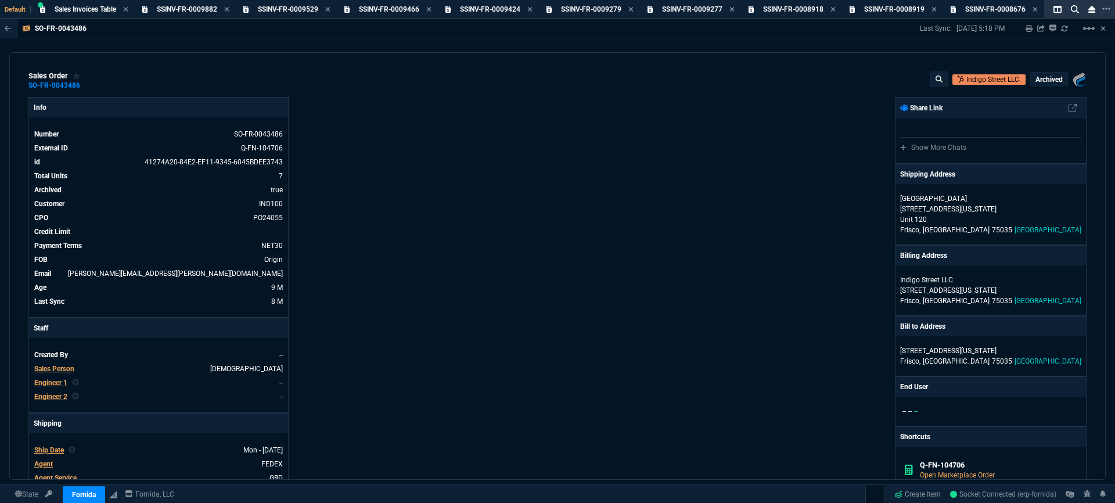
scroll to position [384, 0]
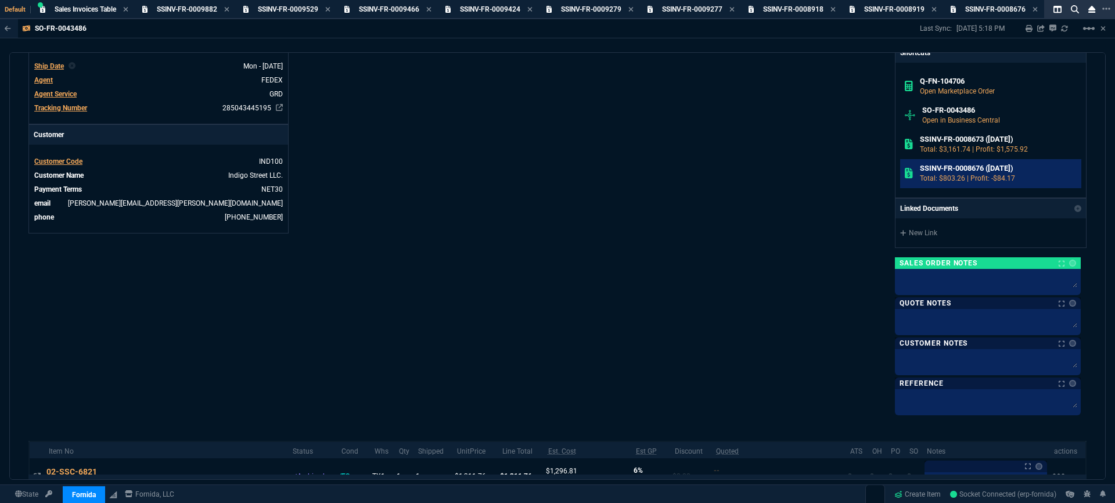
click at [994, 181] on p "Total: $803.26 | Profit: -$84.17" at bounding box center [998, 178] width 157 height 10
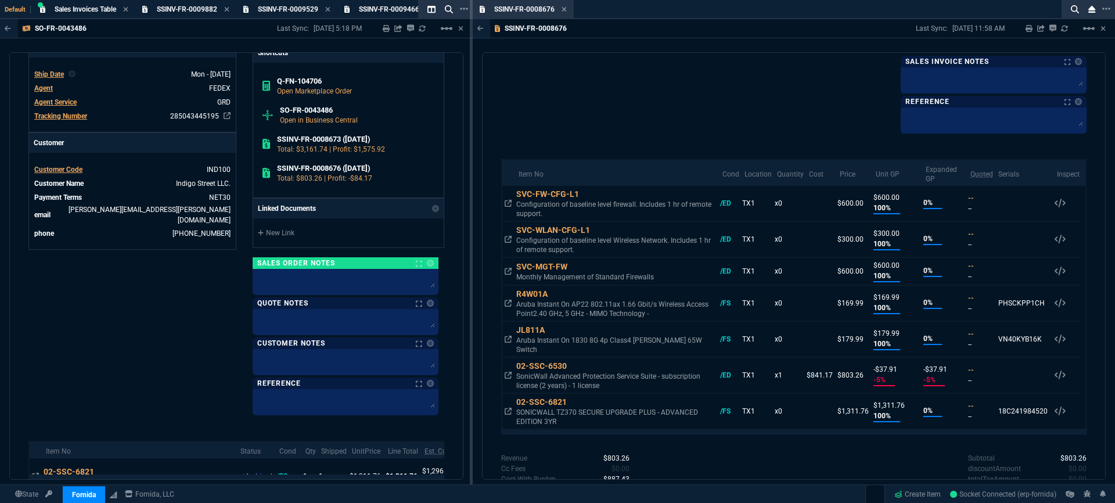
scroll to position [570, 0]
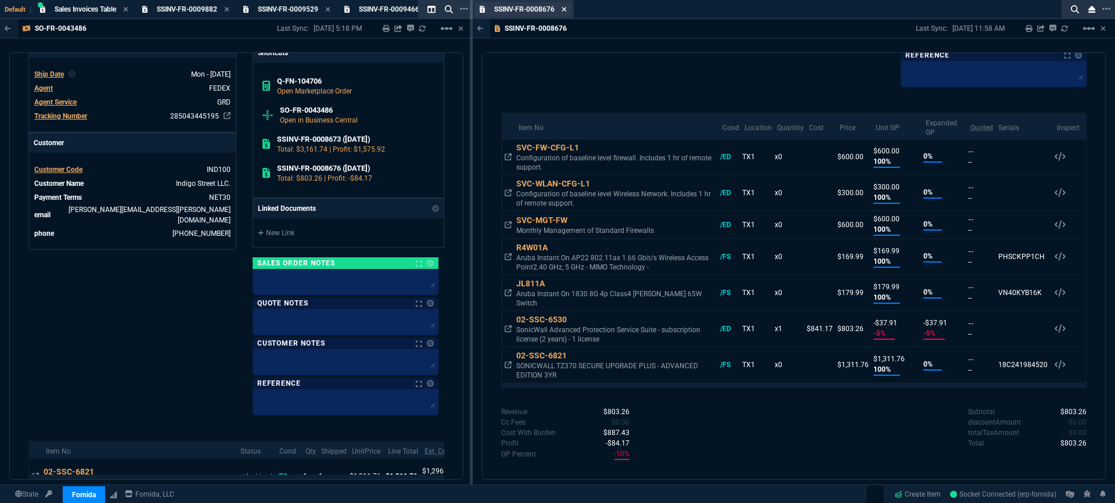
click at [562, 11] on icon at bounding box center [564, 9] width 5 height 7
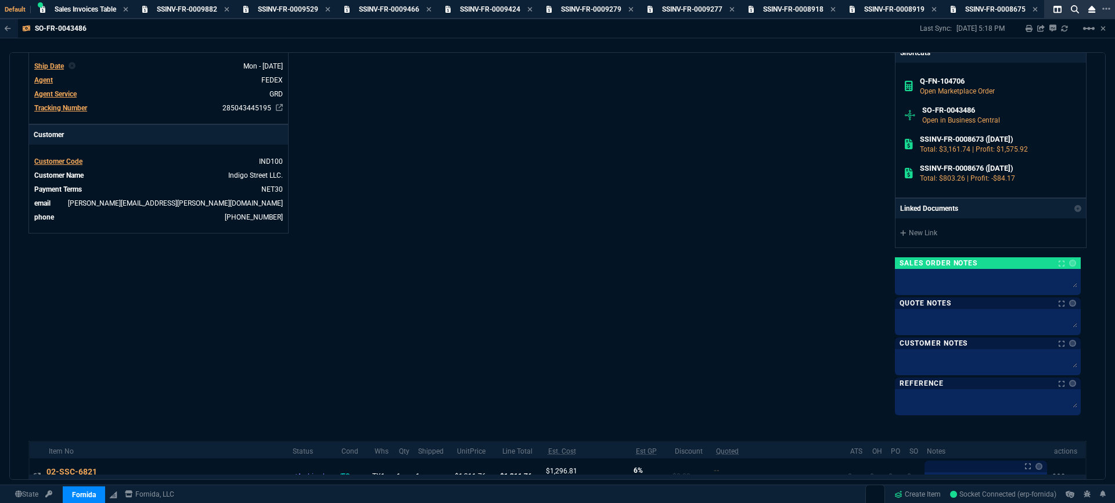
click at [755, 163] on div "Fornida, LLC 2609 Technology Dr Suite 300 Plano, TX 75074 Share Link Show More …" at bounding box center [822, 63] width 529 height 700
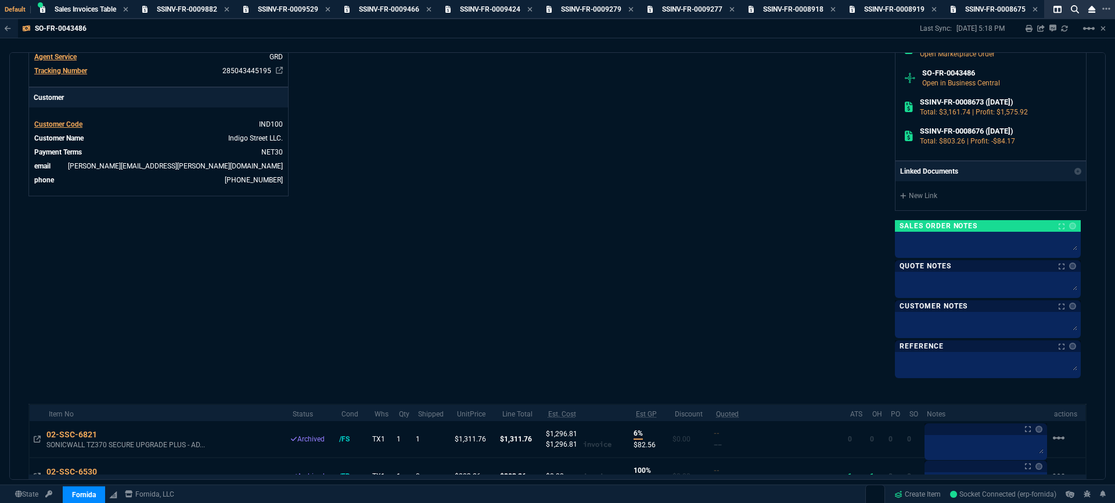
scroll to position [268, 0]
